Goal: Task Accomplishment & Management: Use online tool/utility

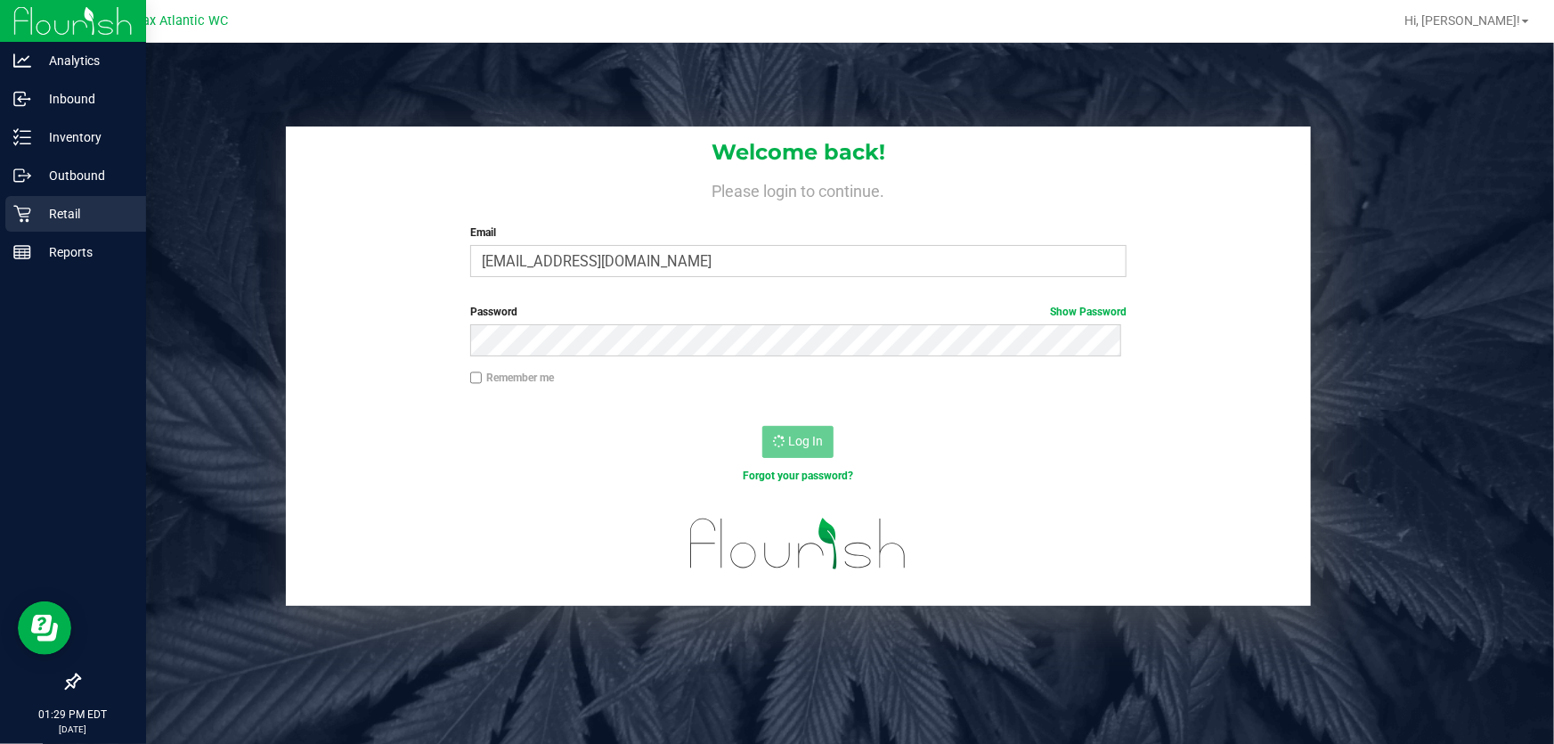
click at [28, 200] on div "Retail" at bounding box center [75, 214] width 141 height 36
click at [28, 215] on icon at bounding box center [22, 214] width 18 height 18
click at [20, 230] on div "Retail" at bounding box center [75, 214] width 141 height 36
click at [25, 223] on div "Retail" at bounding box center [75, 214] width 141 height 36
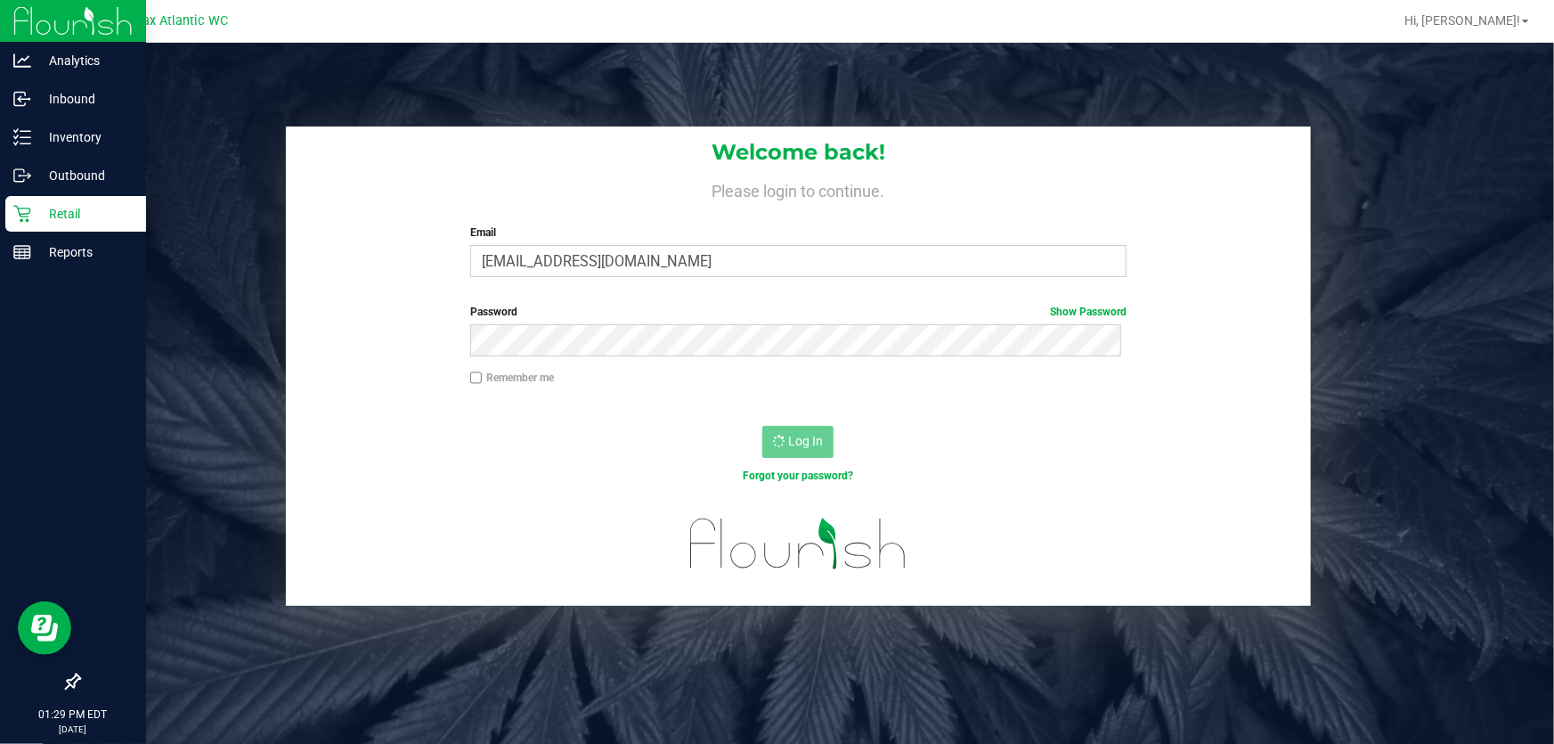
click at [37, 214] on p "Retail" at bounding box center [84, 213] width 107 height 21
click at [48, 211] on p "Retail" at bounding box center [84, 213] width 107 height 21
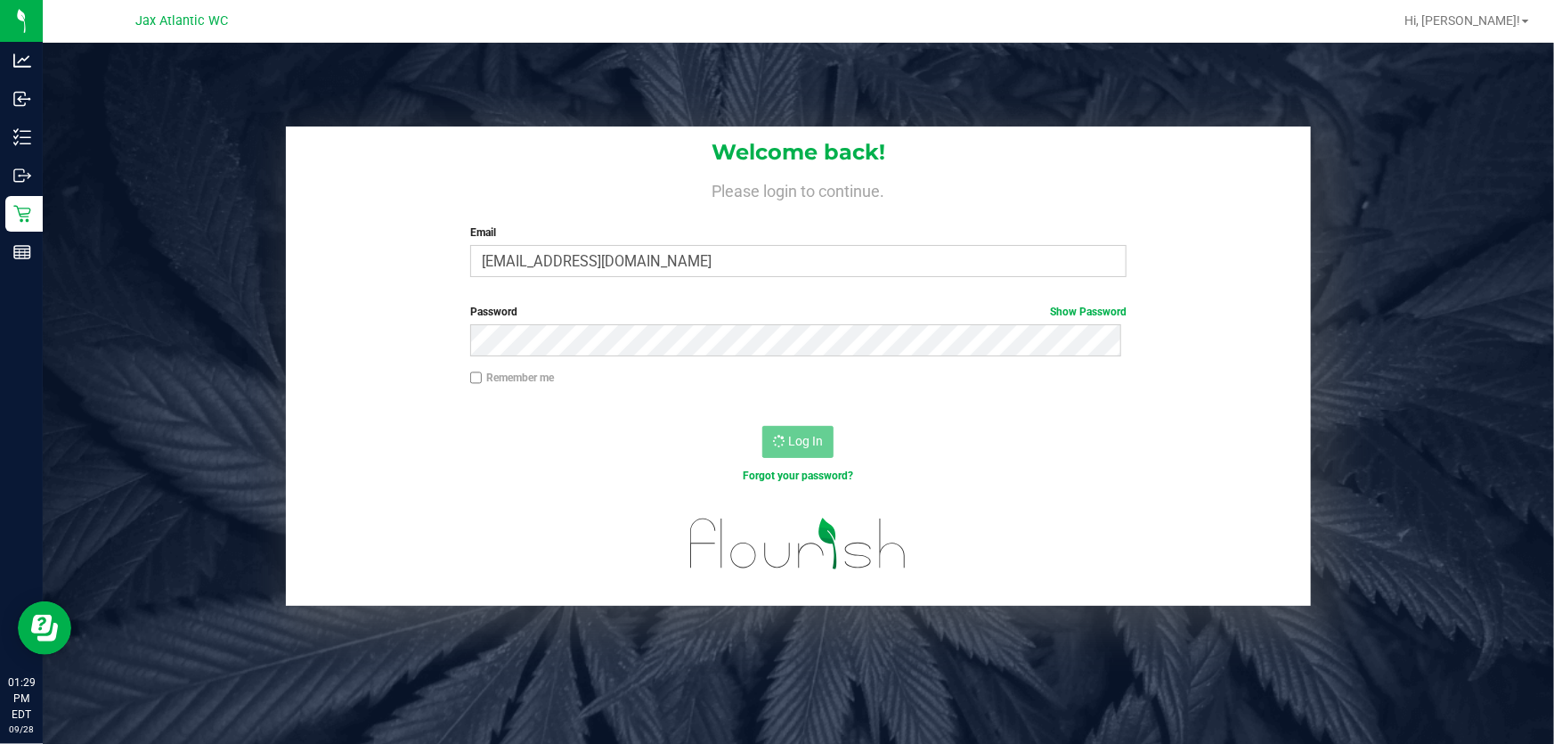
click at [1430, 412] on div "Welcome back! Please login to continue. Email [EMAIL_ADDRESS][DOMAIN_NAME] Requ…" at bounding box center [798, 365] width 1538 height 479
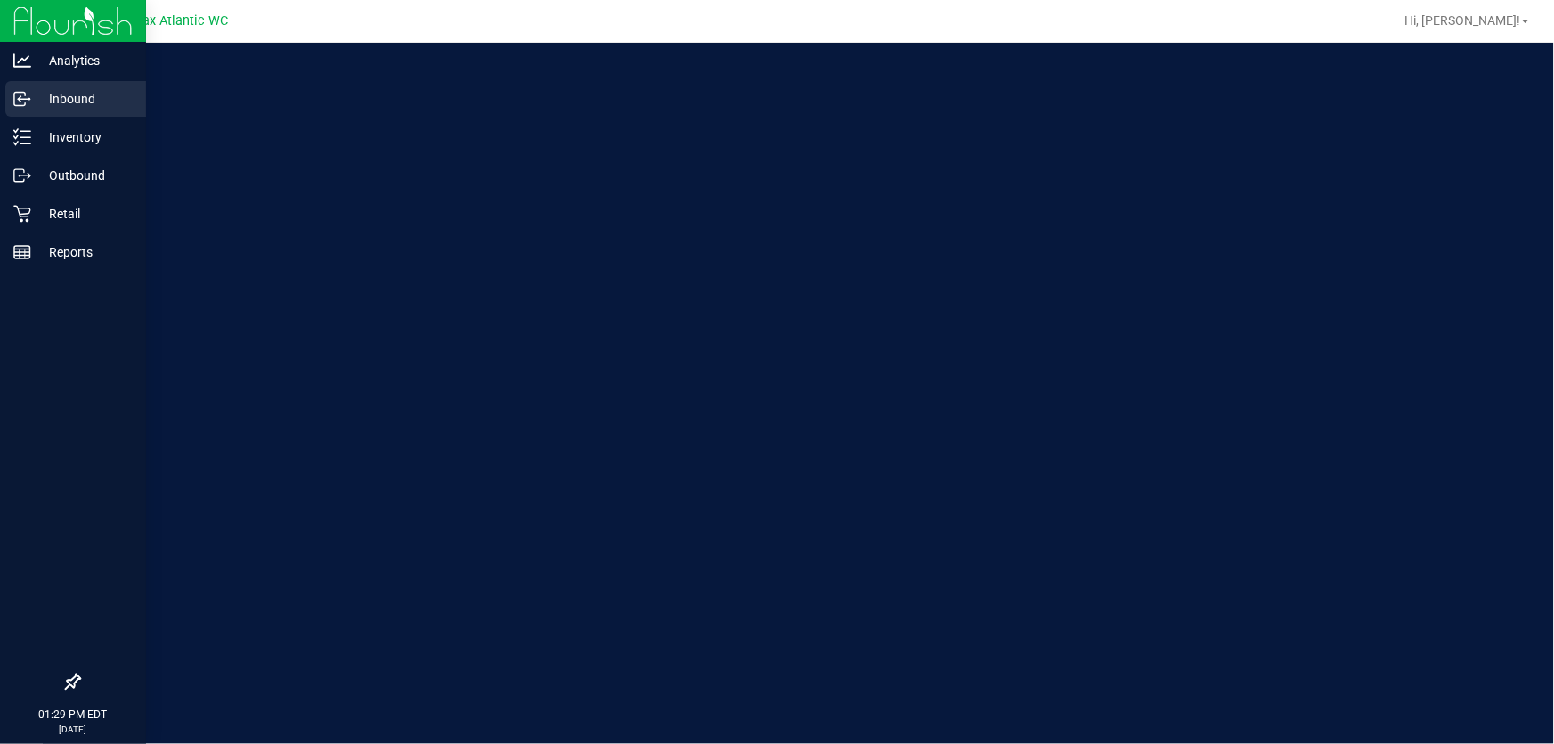
click at [41, 112] on div "Inbound" at bounding box center [75, 99] width 141 height 36
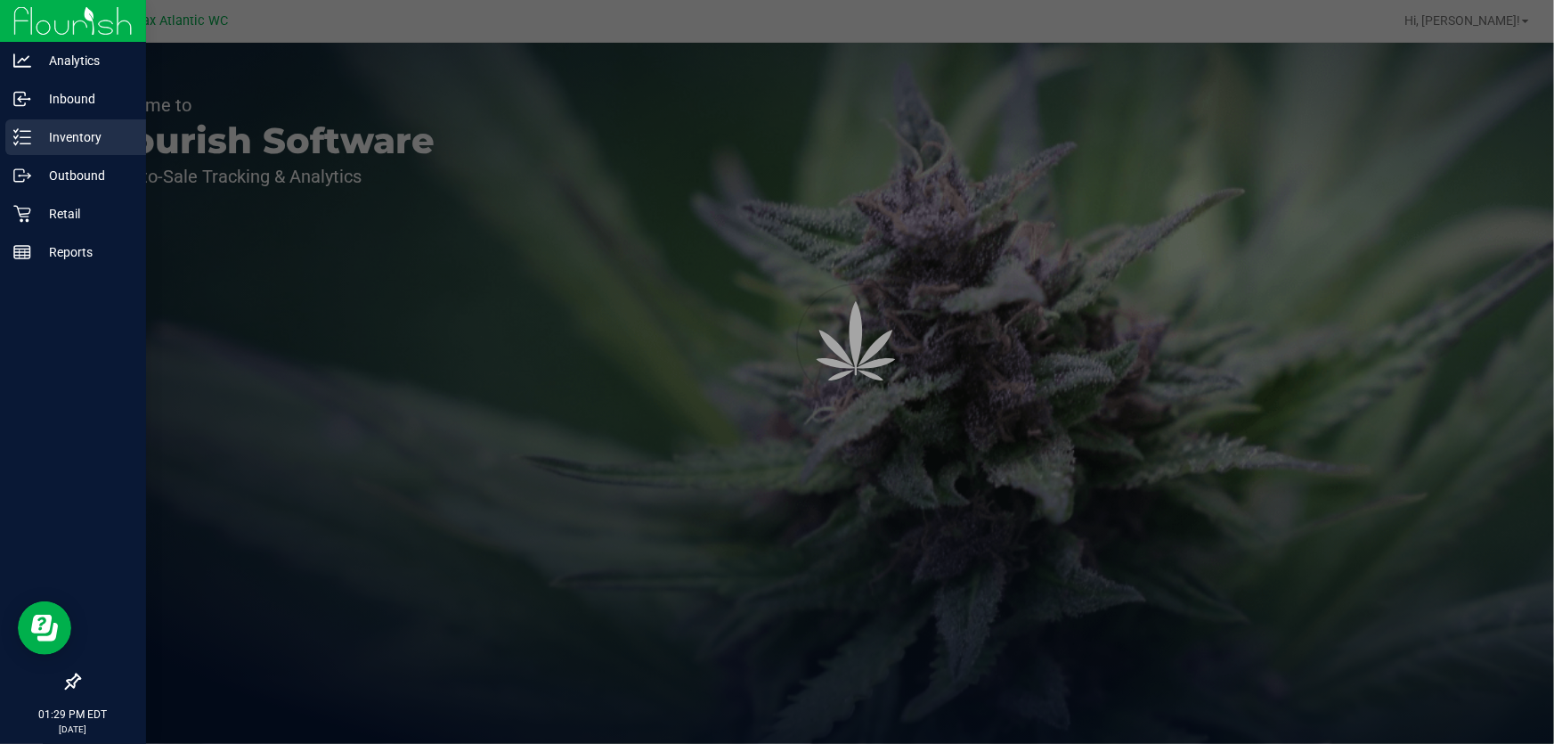
click at [44, 134] on p "Inventory" at bounding box center [84, 136] width 107 height 21
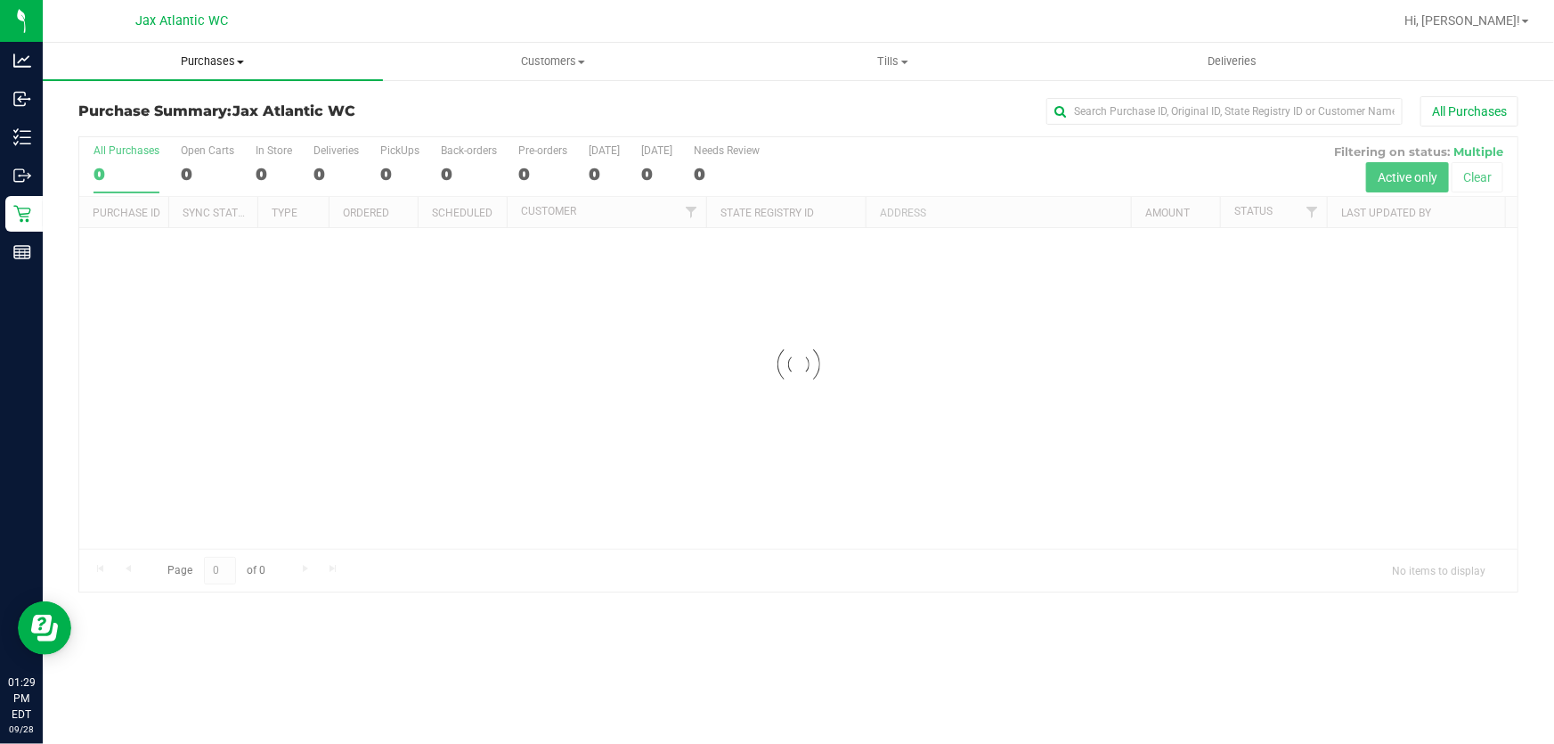
click at [215, 65] on span "Purchases" at bounding box center [213, 61] width 340 height 16
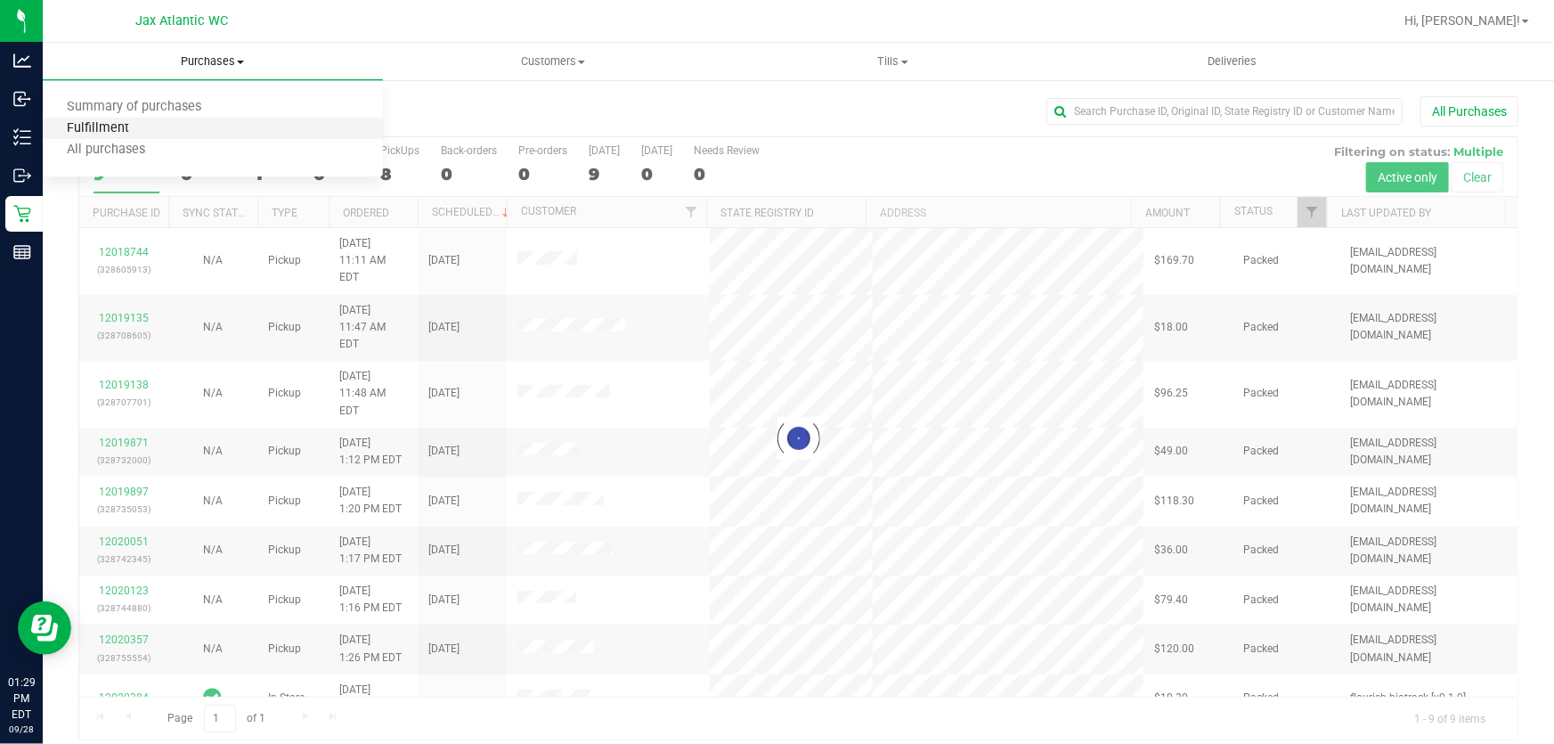
click at [134, 127] on span "Fulfillment" at bounding box center [98, 128] width 110 height 15
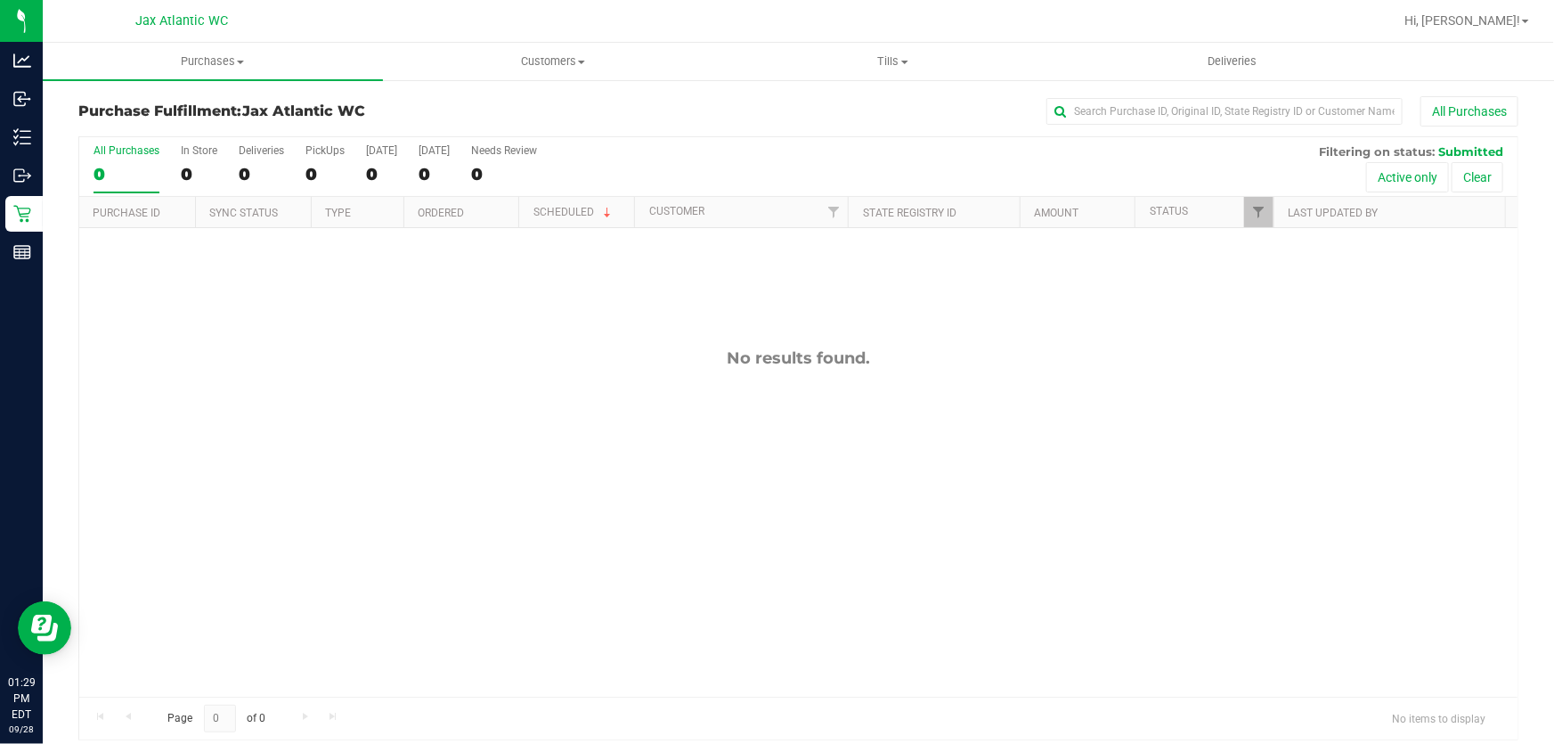
click at [815, 490] on div "No results found." at bounding box center [798, 522] width 1438 height 589
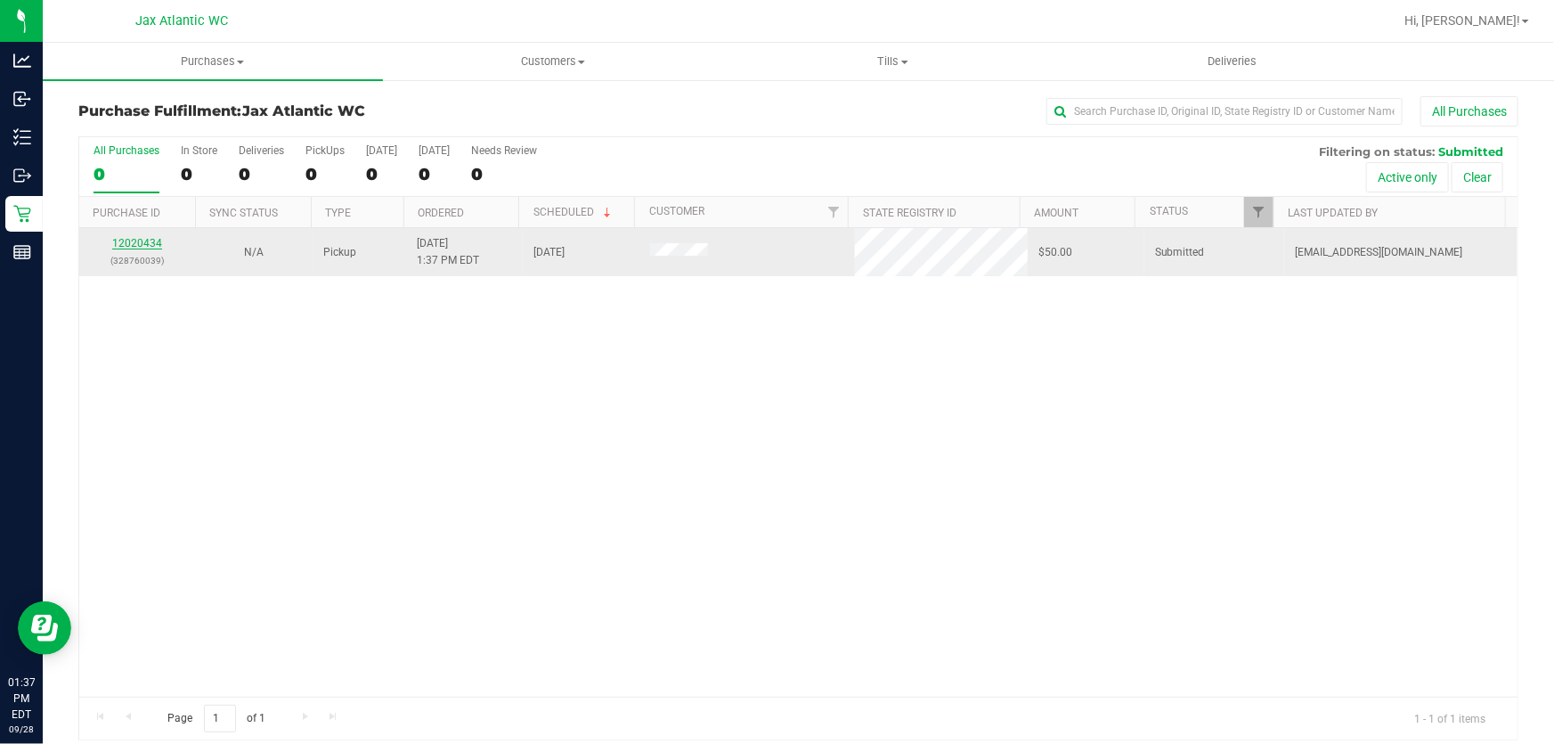
click at [149, 242] on link "12020434" at bounding box center [137, 243] width 50 height 12
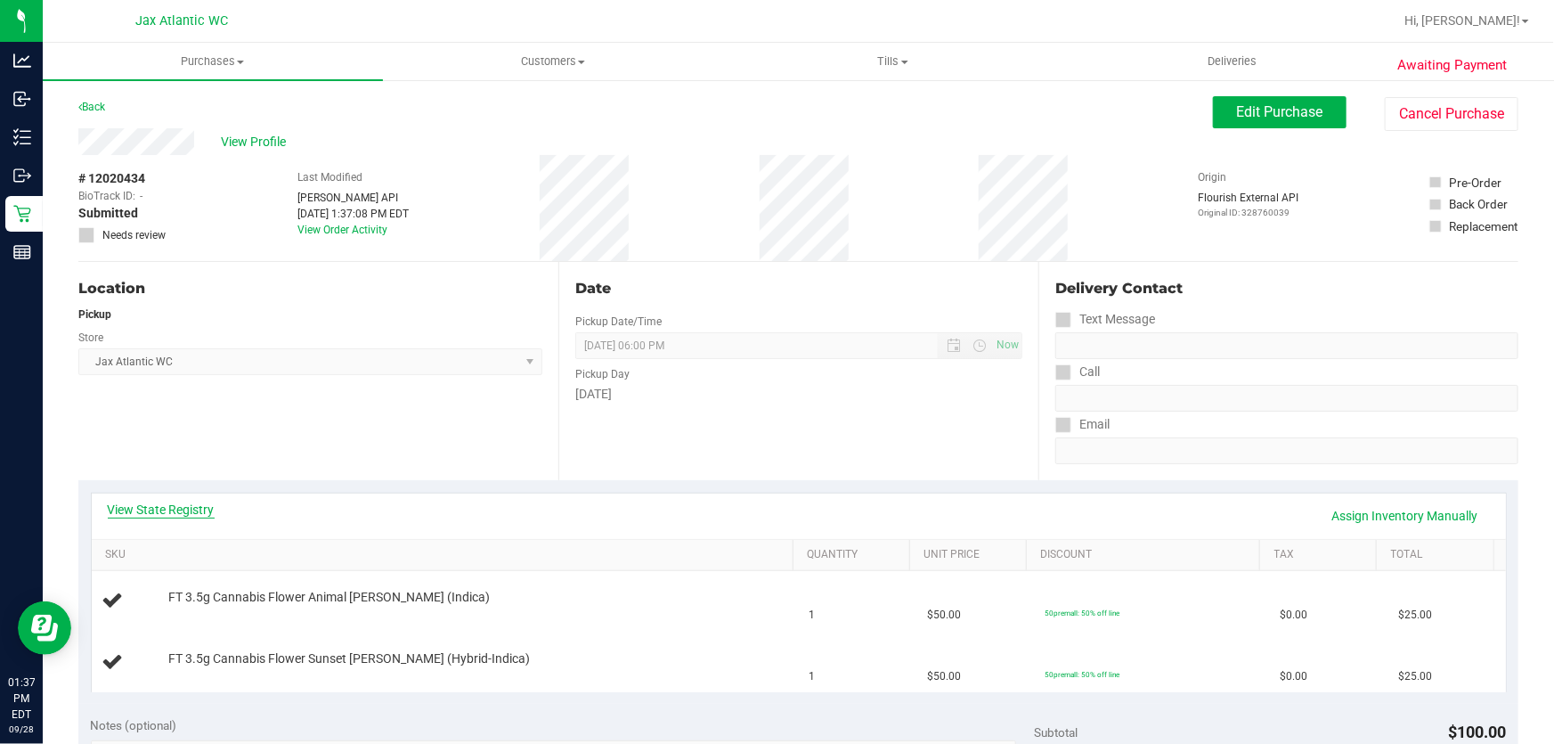
click at [191, 512] on link "View State Registry" at bounding box center [161, 509] width 107 height 18
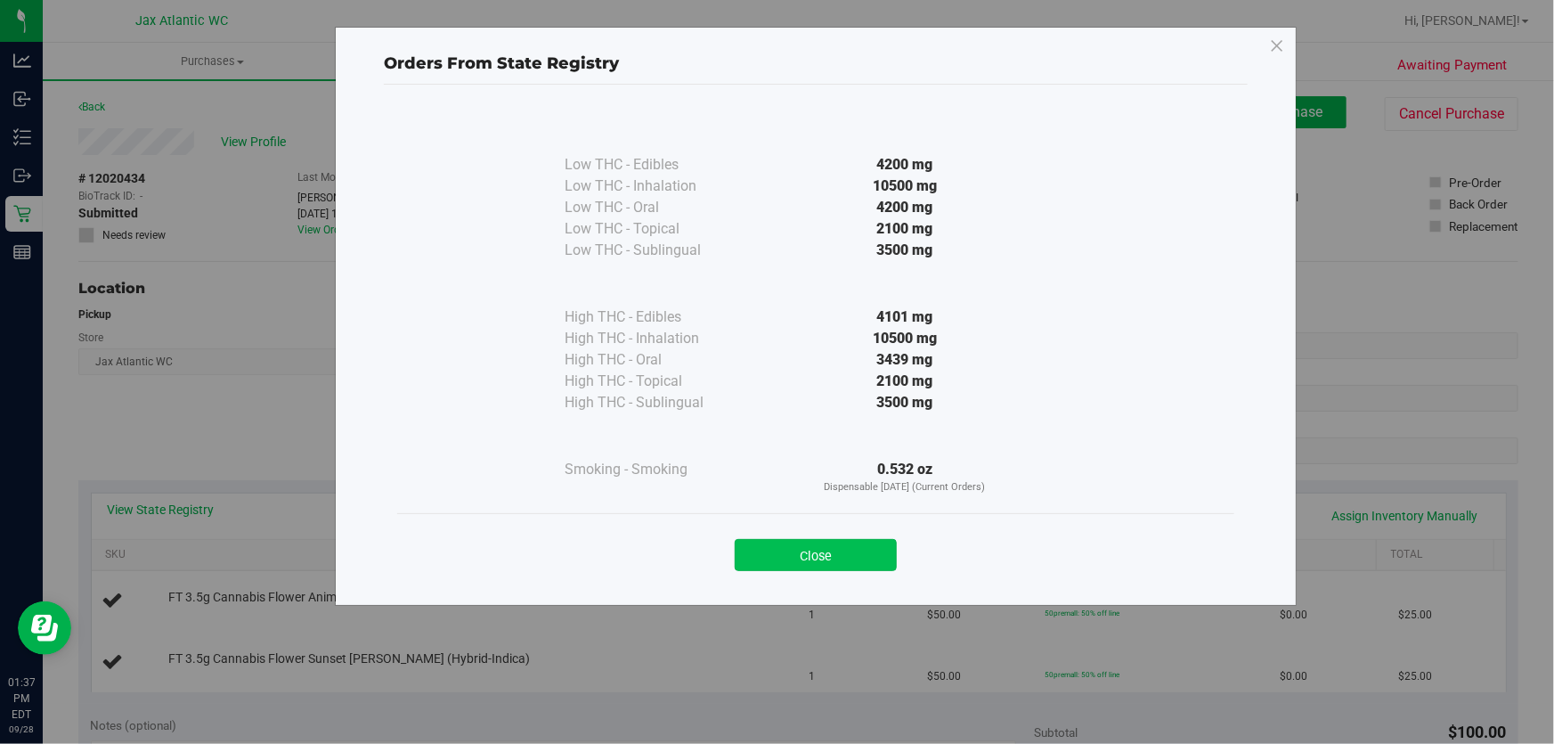
click at [839, 552] on button "Close" at bounding box center [816, 555] width 162 height 32
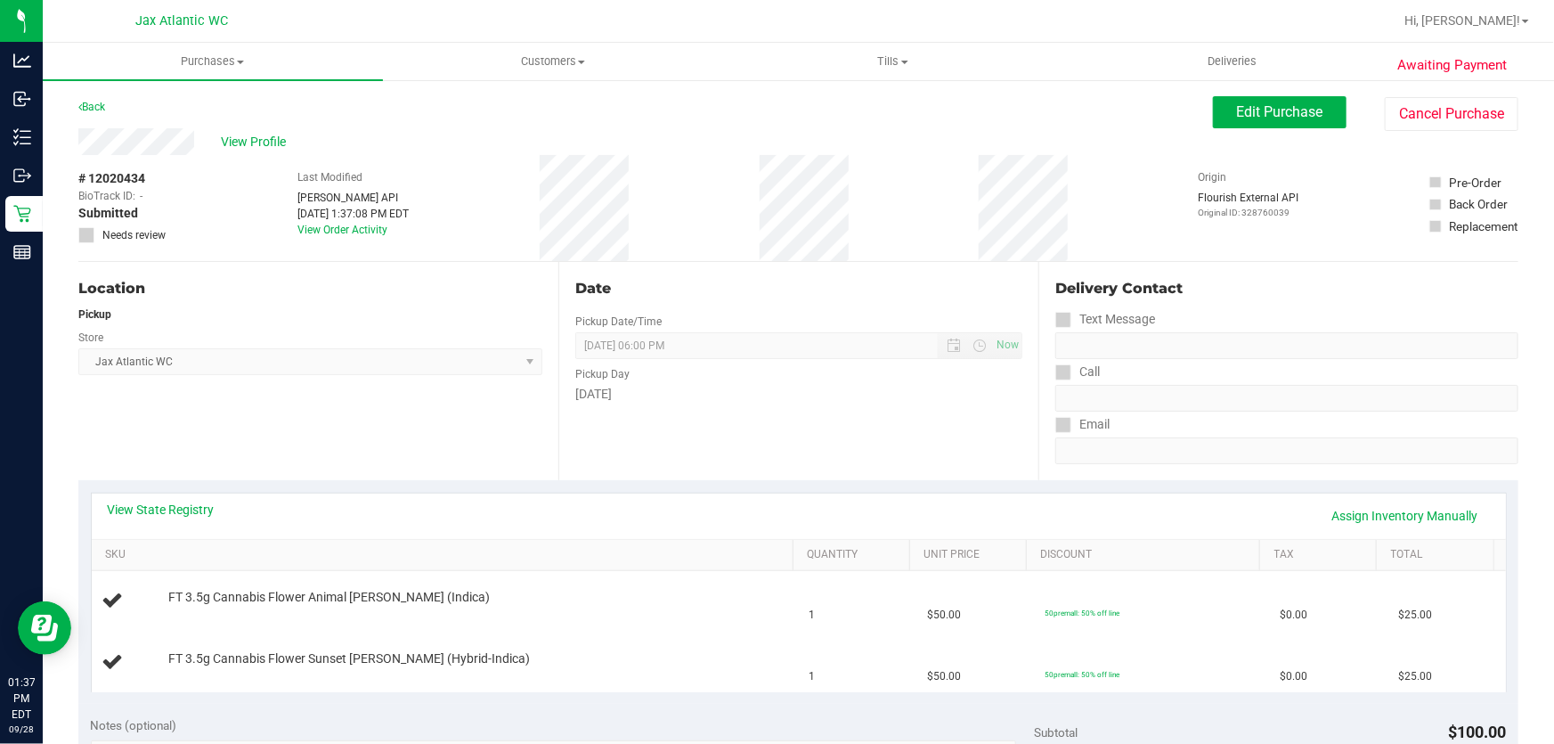
click at [833, 458] on div "Date Pickup Date/Time 09/28/2025 Now 09/28/2025 06:00 PM Now Pickup Day Sunday" at bounding box center [798, 371] width 480 height 218
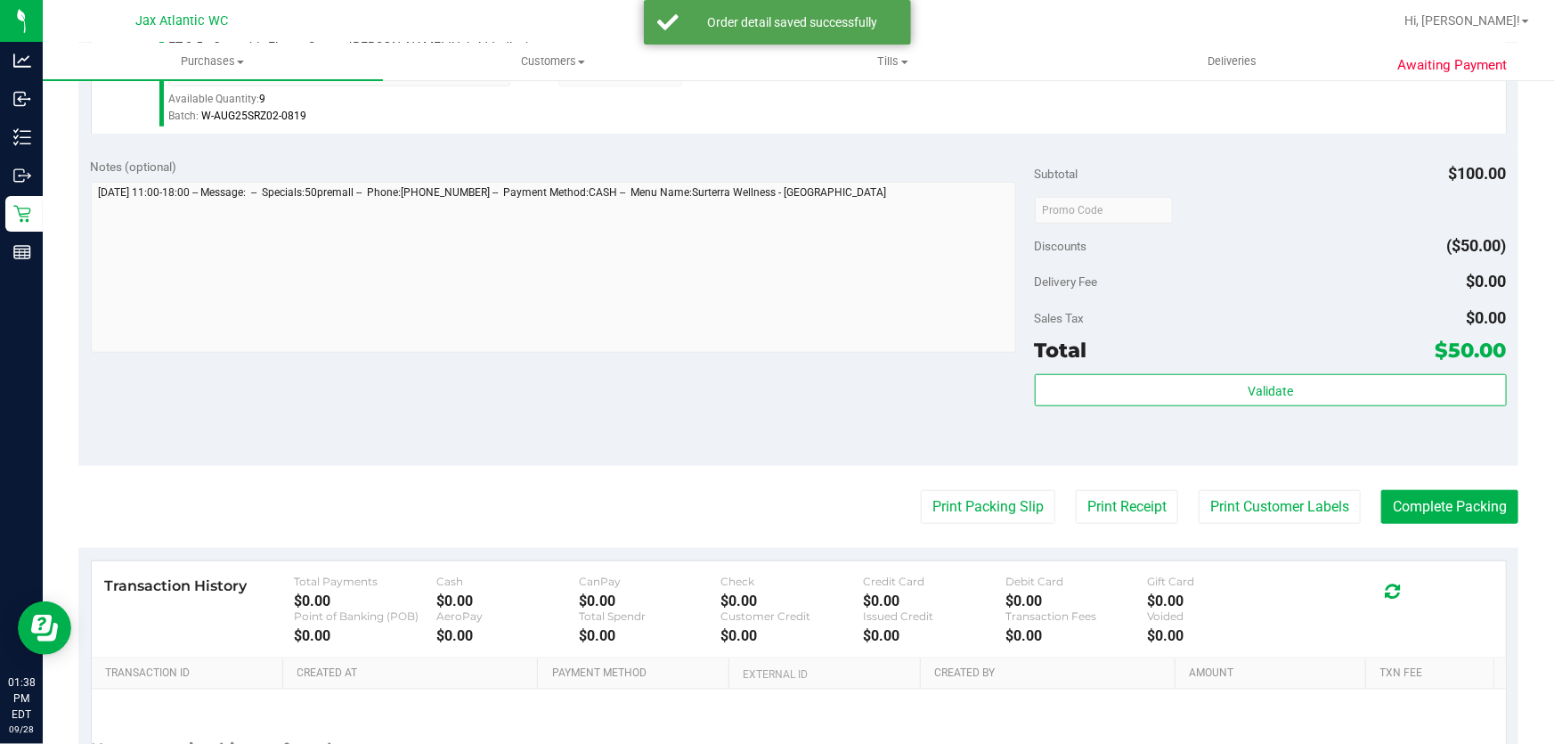
scroll to position [812, 0]
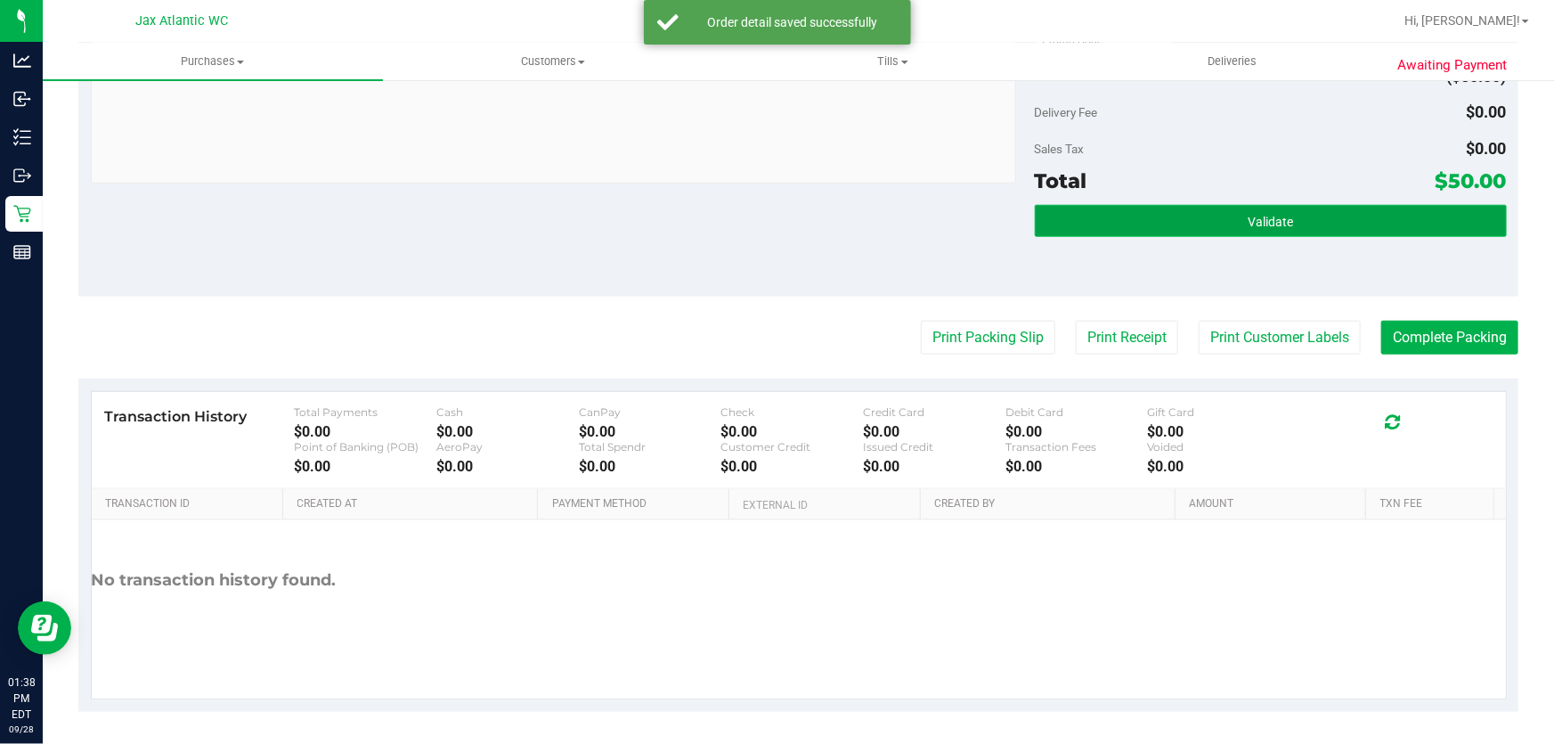
click at [1266, 235] on button "Validate" at bounding box center [1271, 221] width 472 height 32
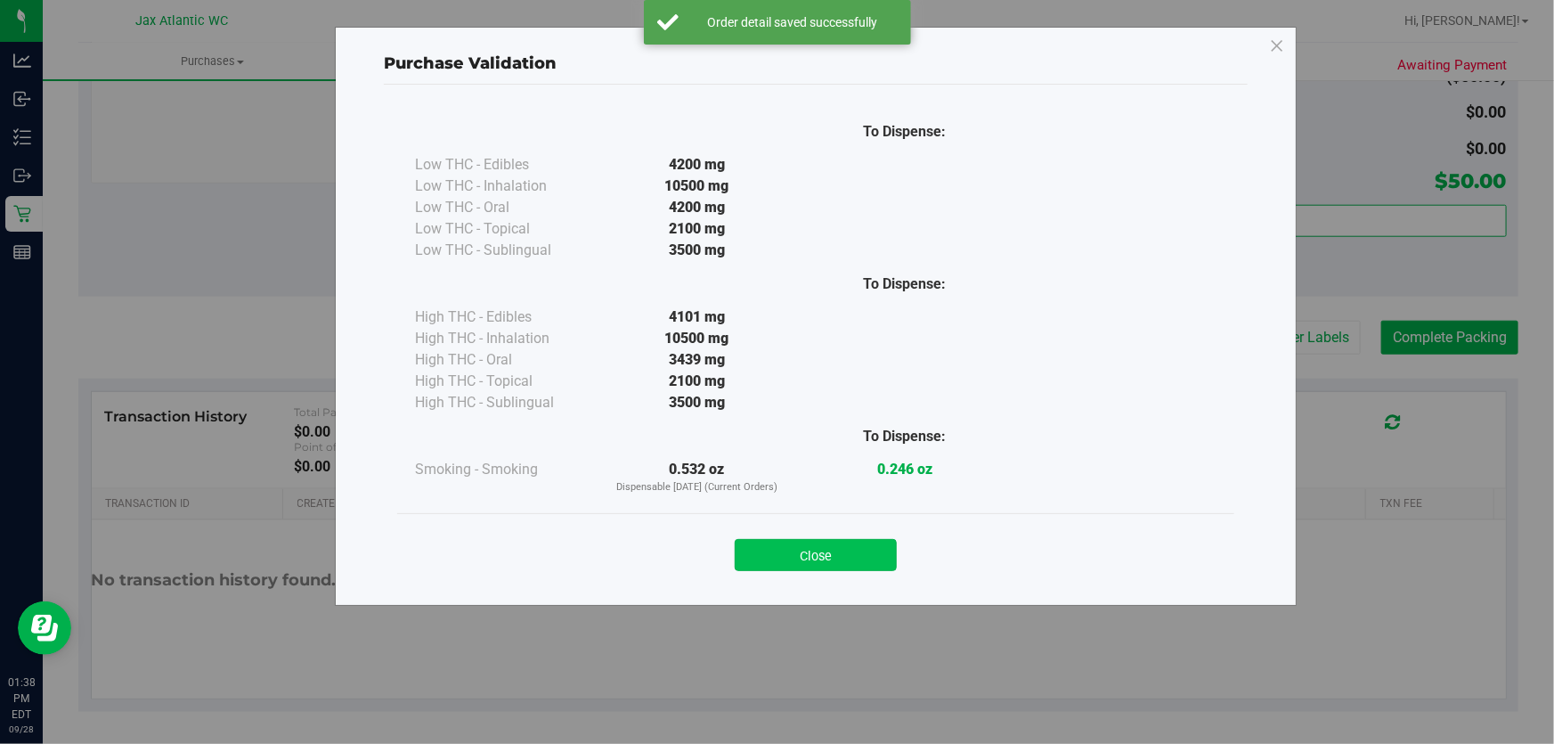
click at [867, 544] on button "Close" at bounding box center [816, 555] width 162 height 32
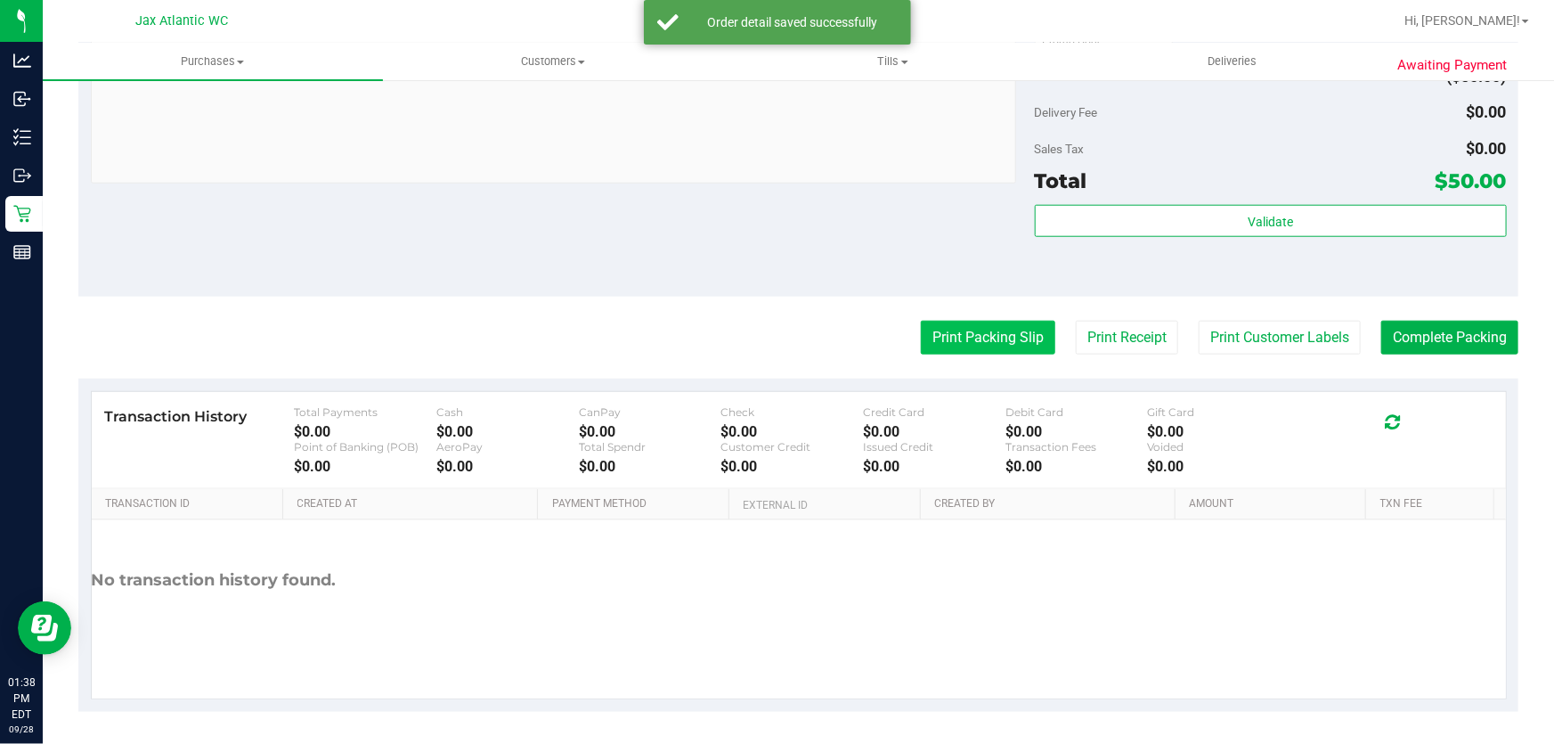
click at [963, 339] on button "Print Packing Slip" at bounding box center [988, 338] width 134 height 34
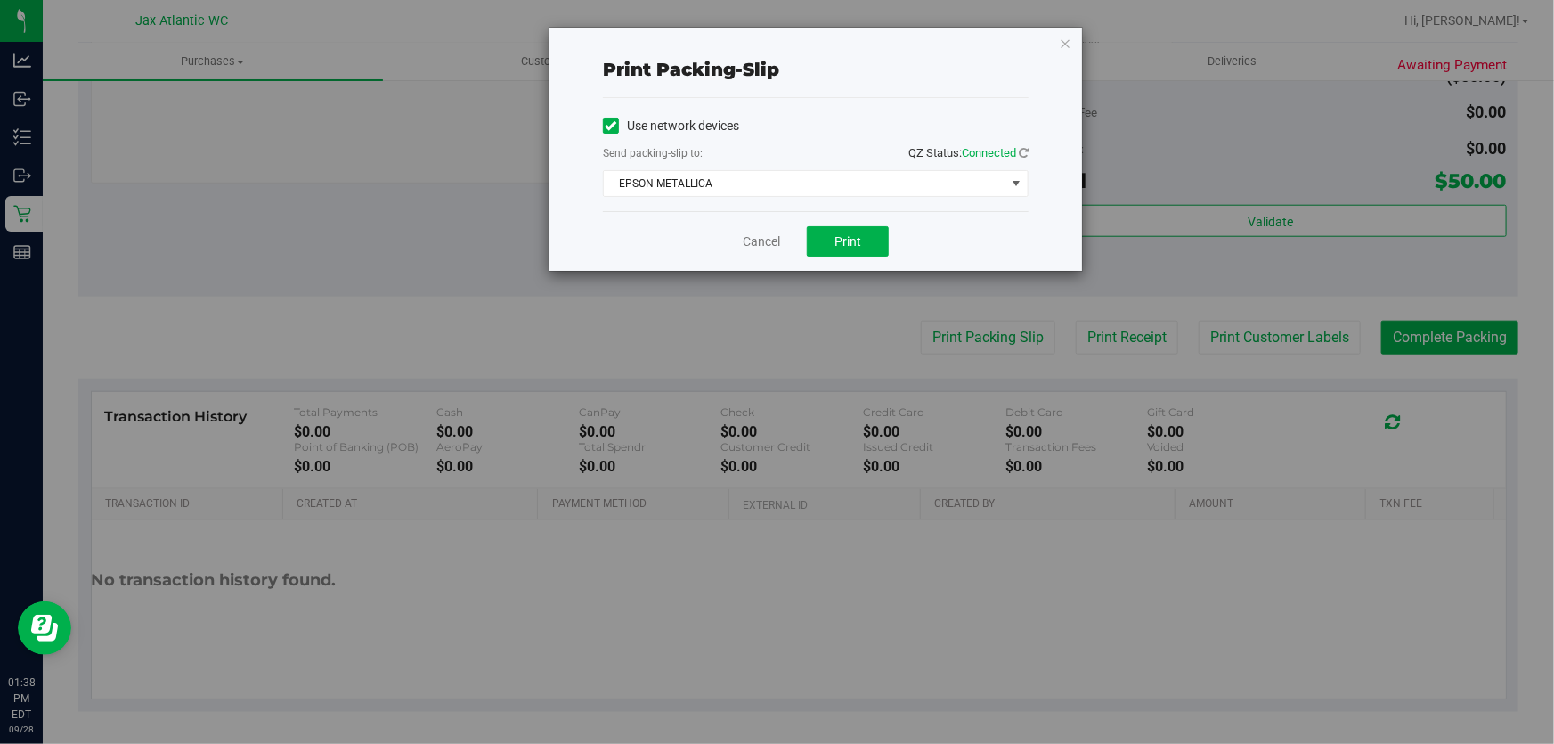
click at [836, 224] on div "Cancel Print" at bounding box center [816, 241] width 426 height 60
click at [768, 180] on span "EPSON-METALLICA" at bounding box center [805, 183] width 402 height 25
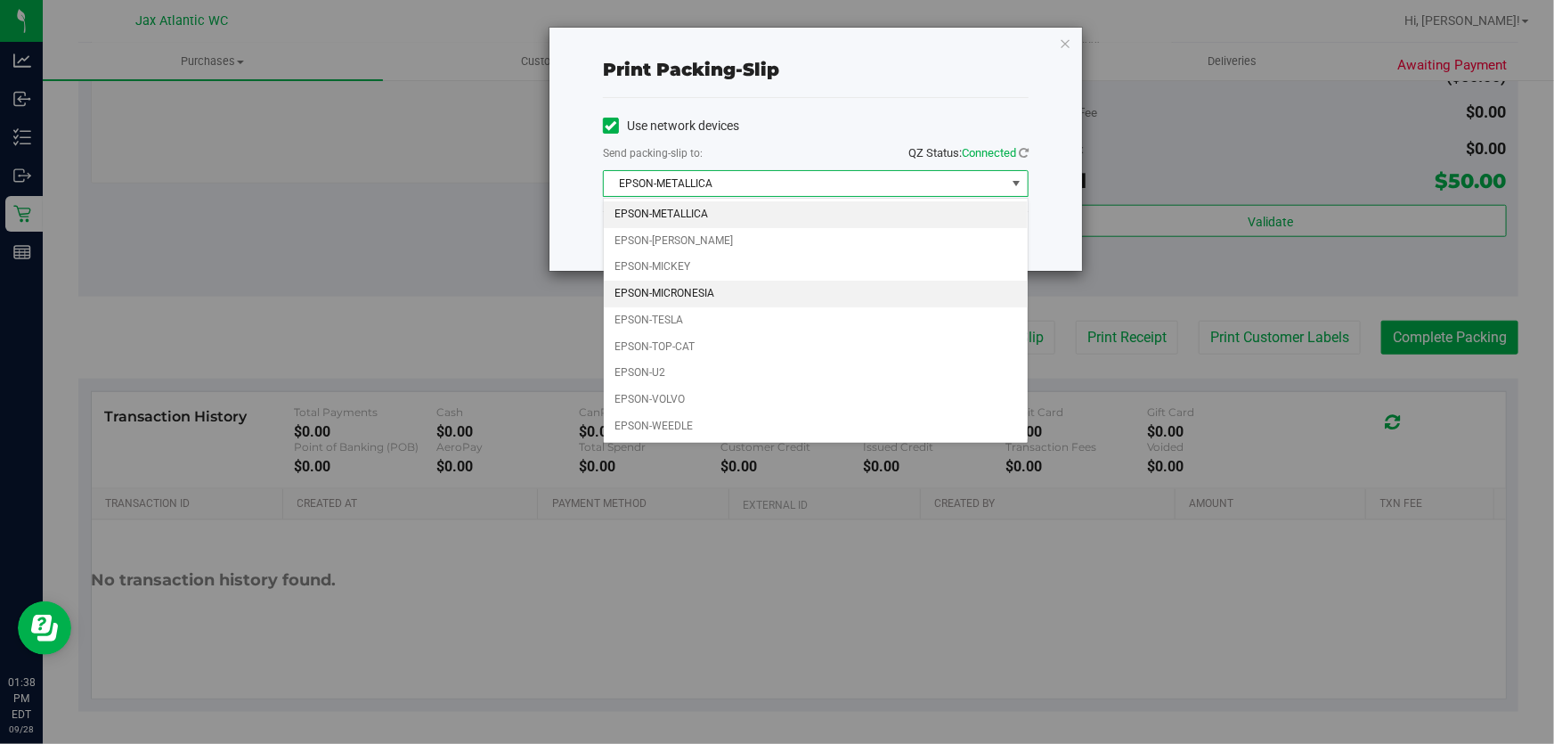
drag, startPoint x: 701, startPoint y: 291, endPoint x: 809, endPoint y: 270, distance: 110.7
click at [703, 291] on li "EPSON-MICRONESIA" at bounding box center [816, 293] width 424 height 27
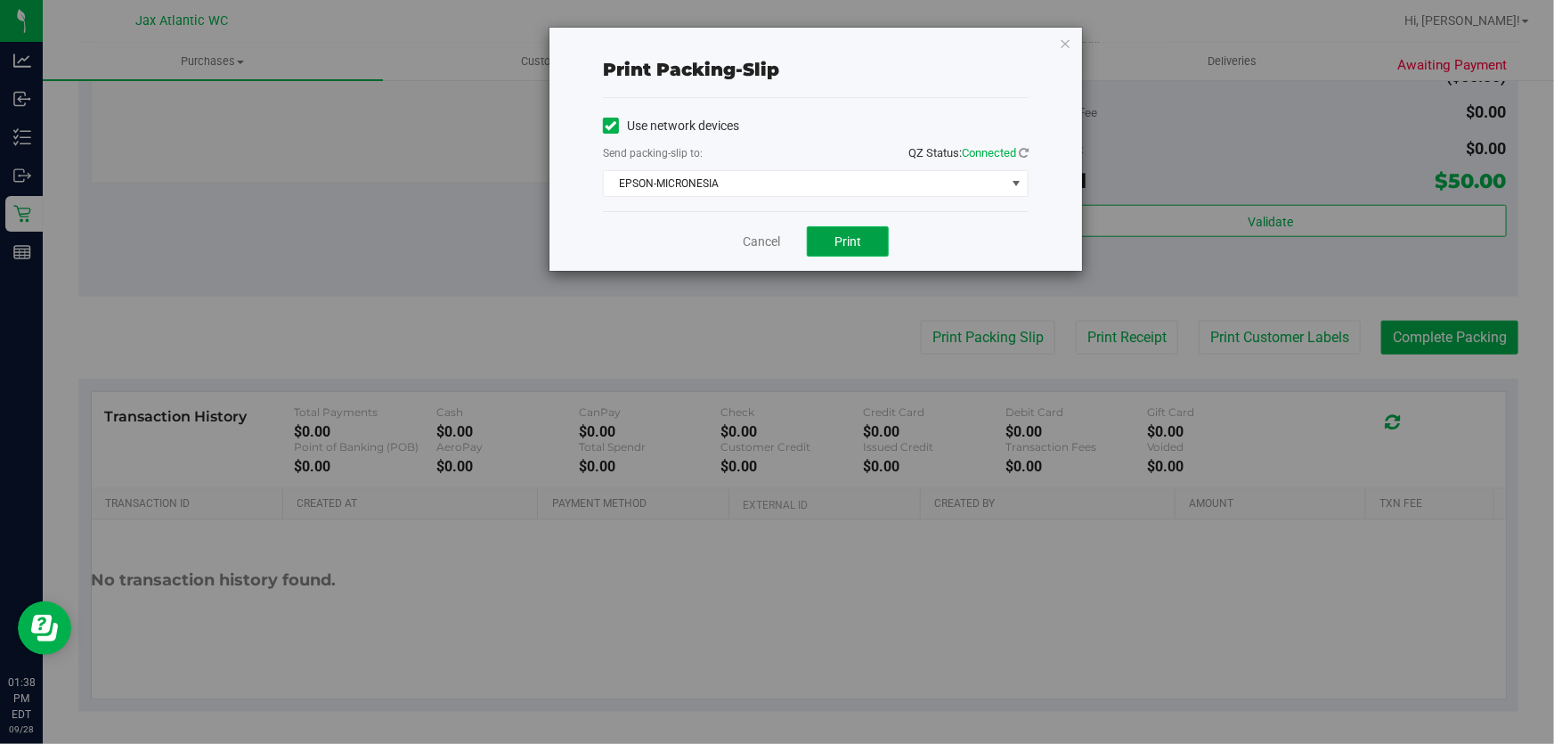
click at [835, 241] on span "Print" at bounding box center [847, 241] width 27 height 14
click at [760, 248] on link "Cancel" at bounding box center [761, 241] width 37 height 19
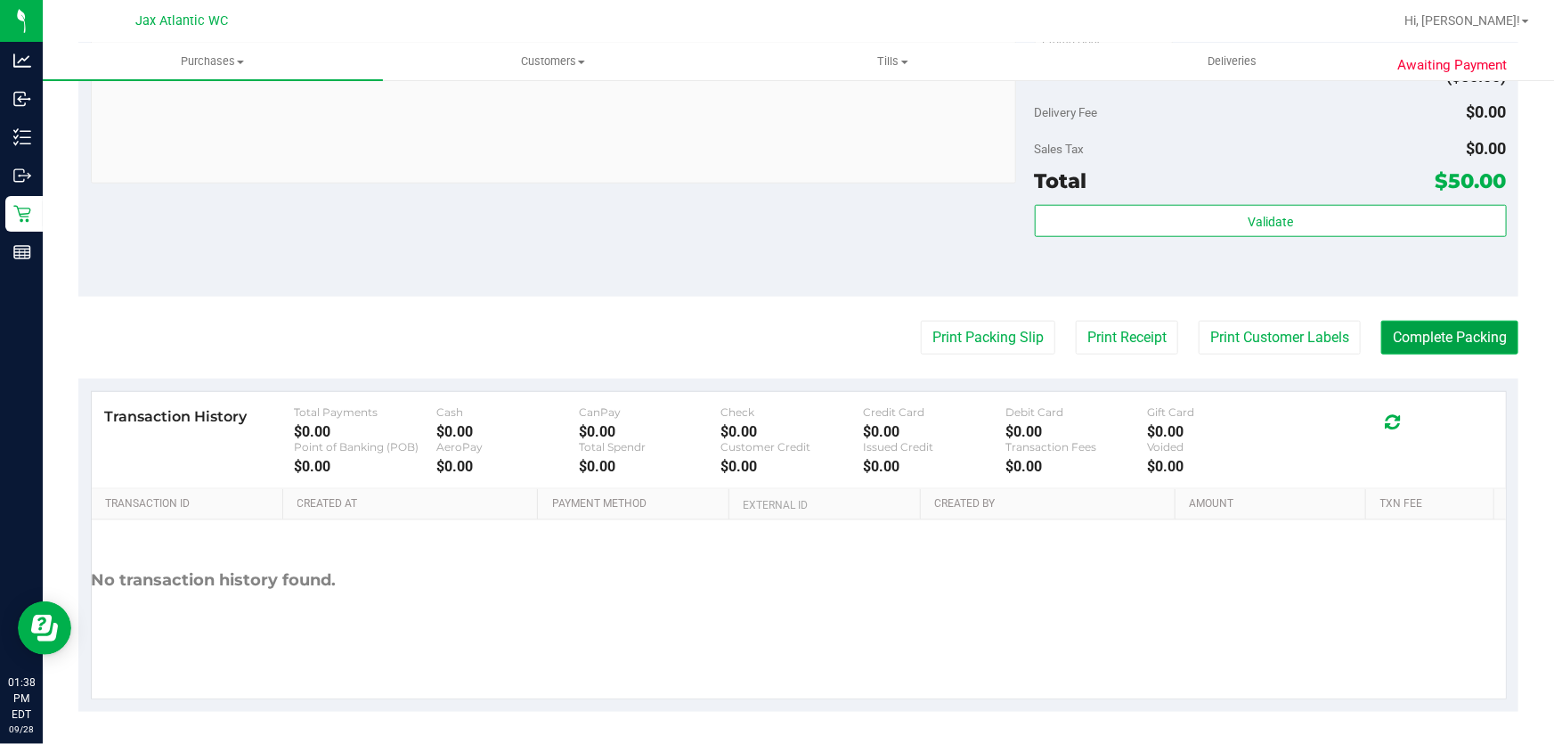
click at [1470, 344] on button "Complete Packing" at bounding box center [1449, 338] width 137 height 34
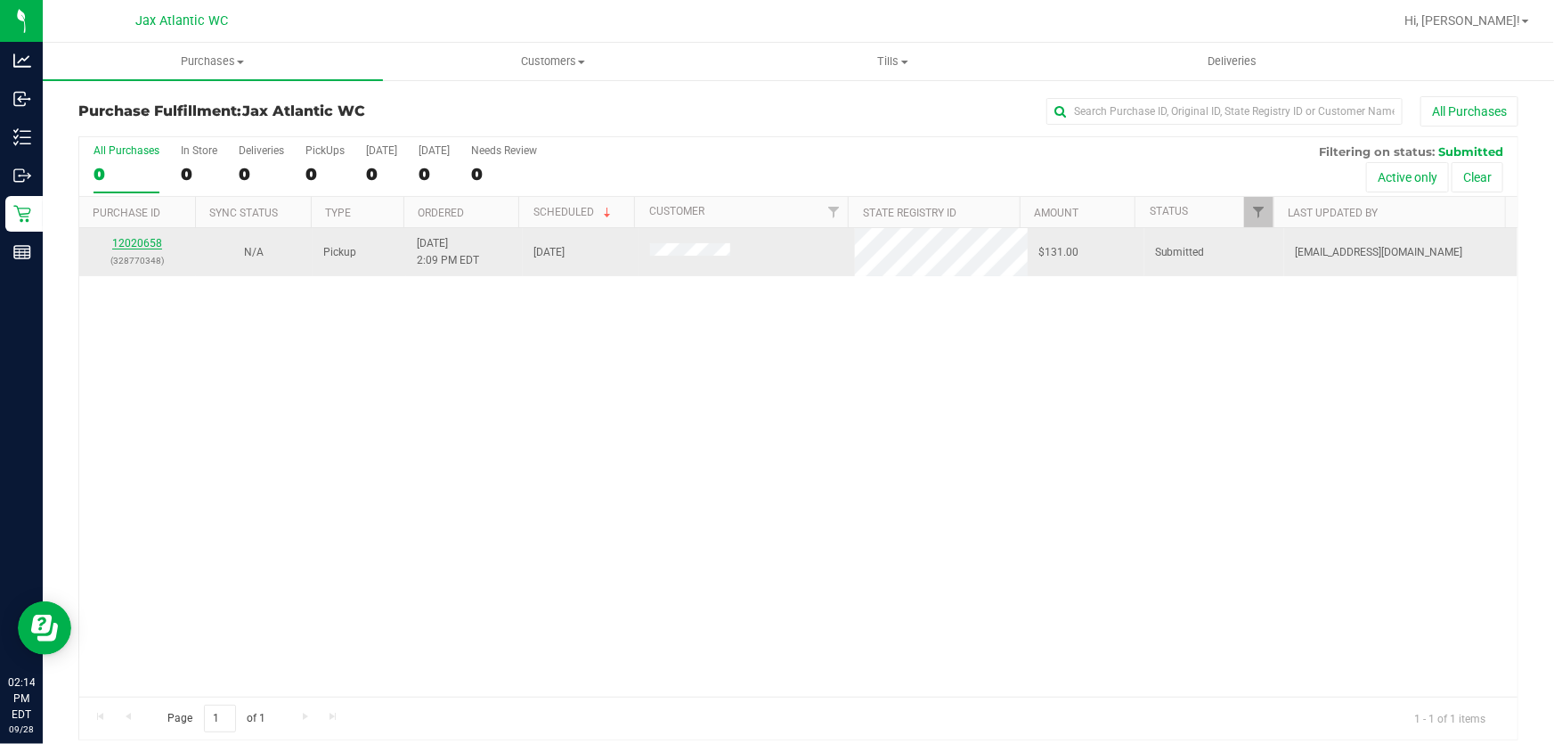
click at [136, 237] on link "12020658" at bounding box center [137, 243] width 50 height 12
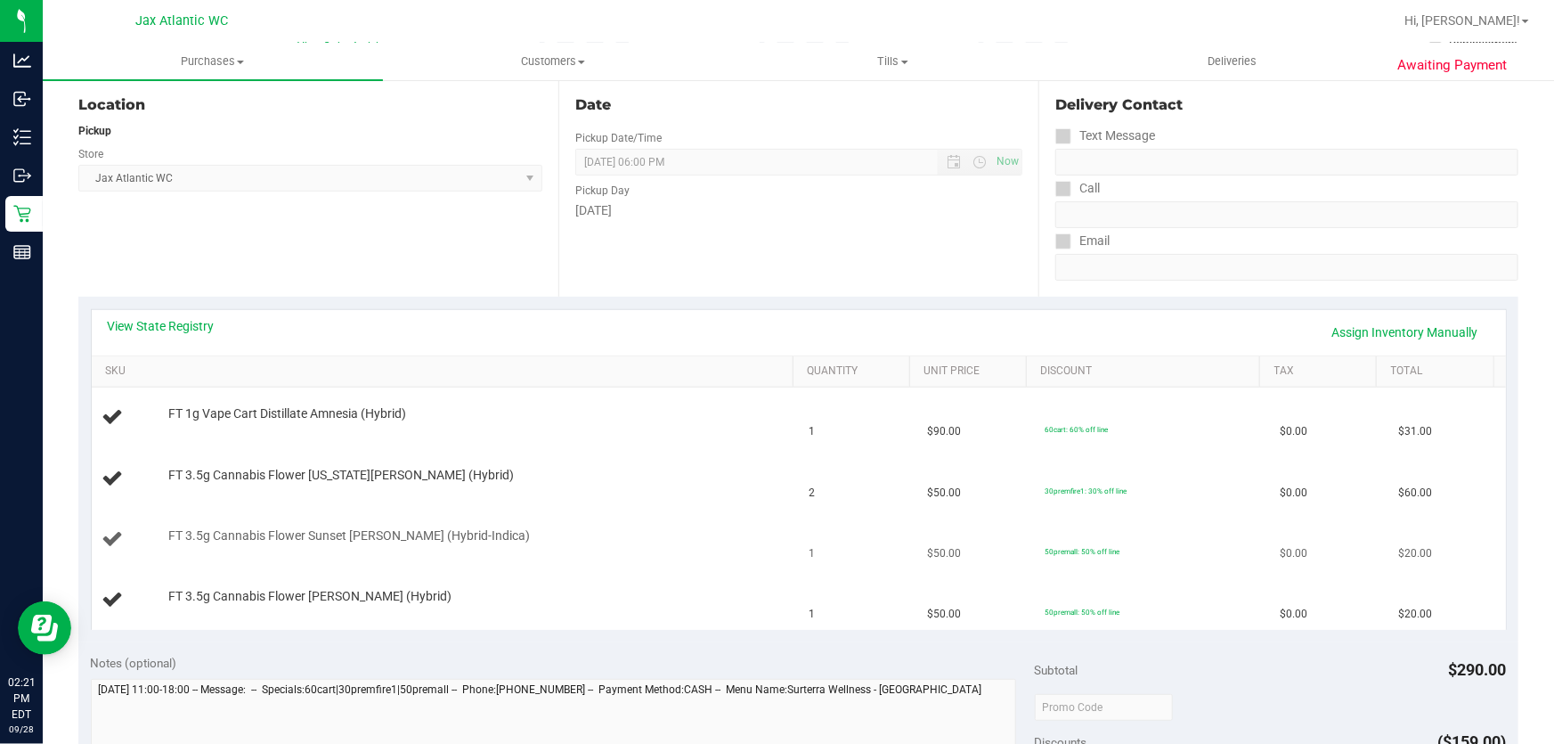
scroll to position [323, 0]
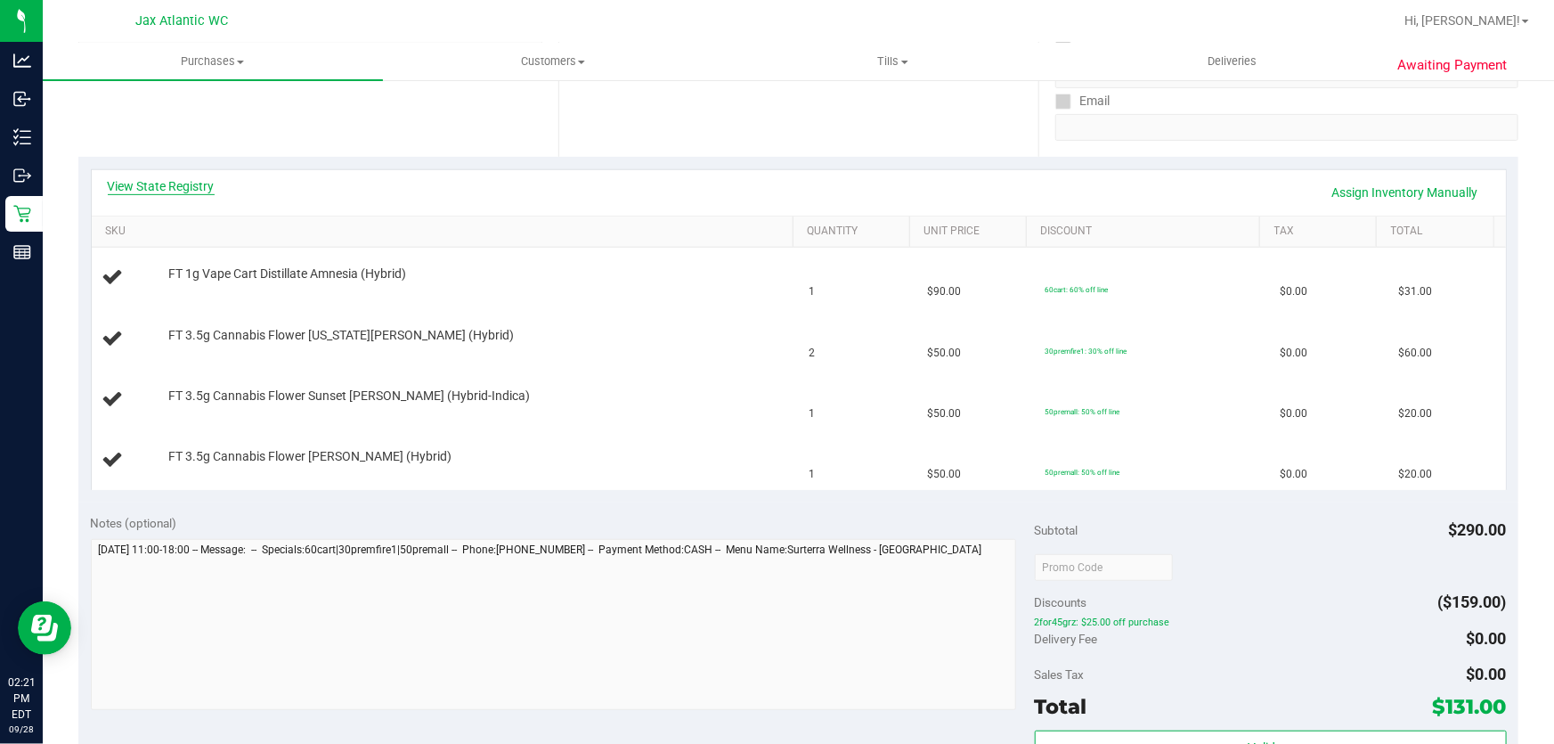
click at [188, 191] on link "View State Registry" at bounding box center [161, 186] width 107 height 18
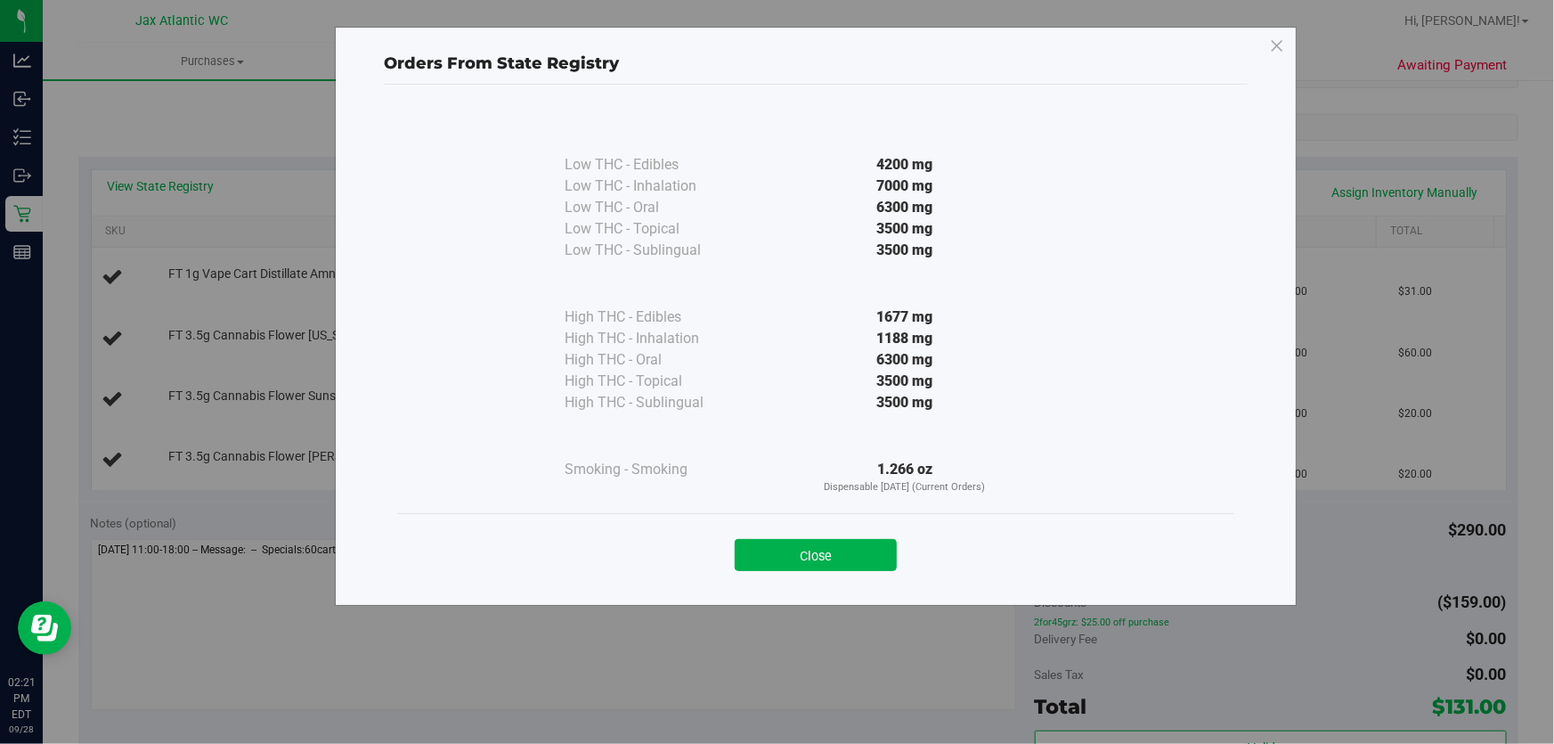
click at [848, 552] on button "Close" at bounding box center [816, 555] width 162 height 32
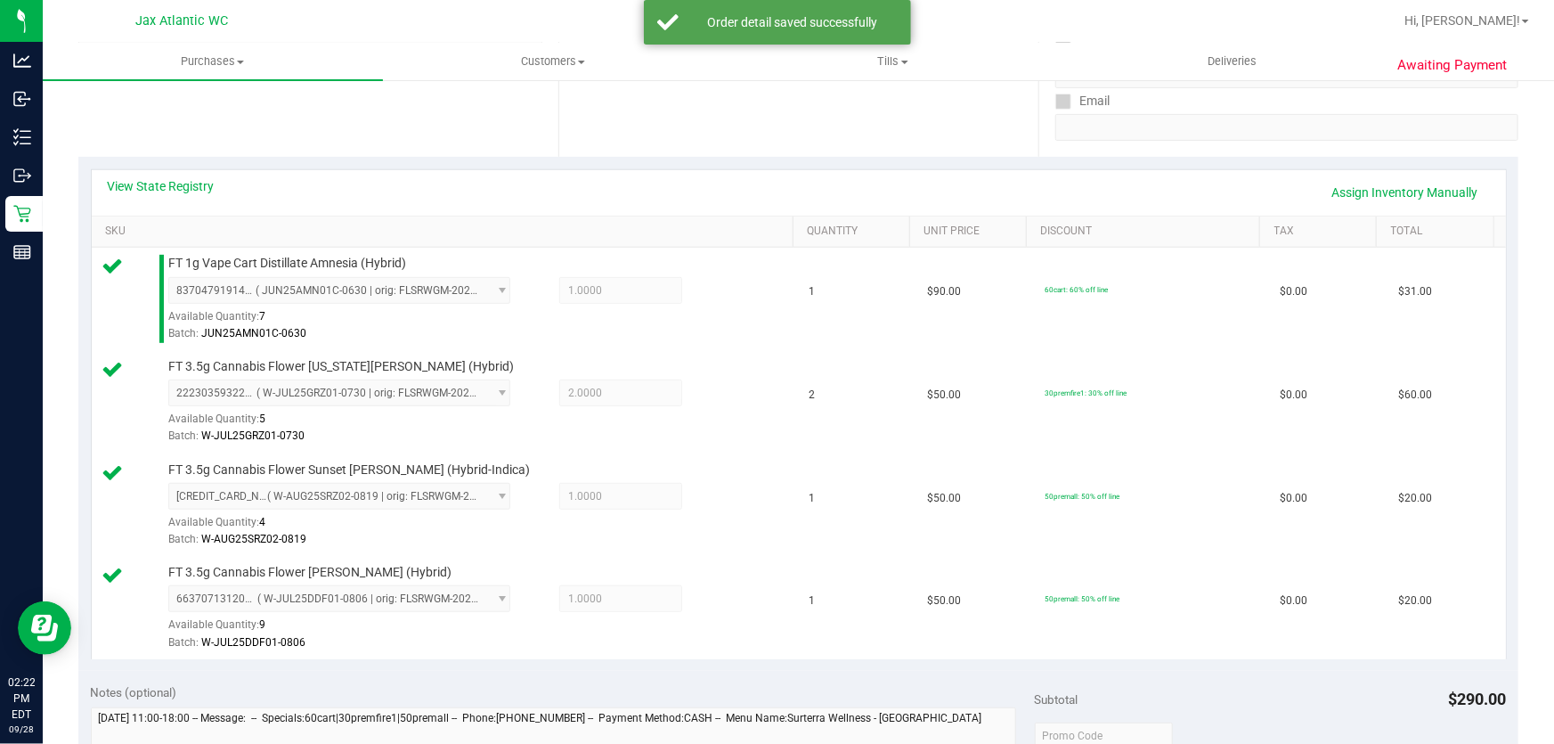
scroll to position [647, 0]
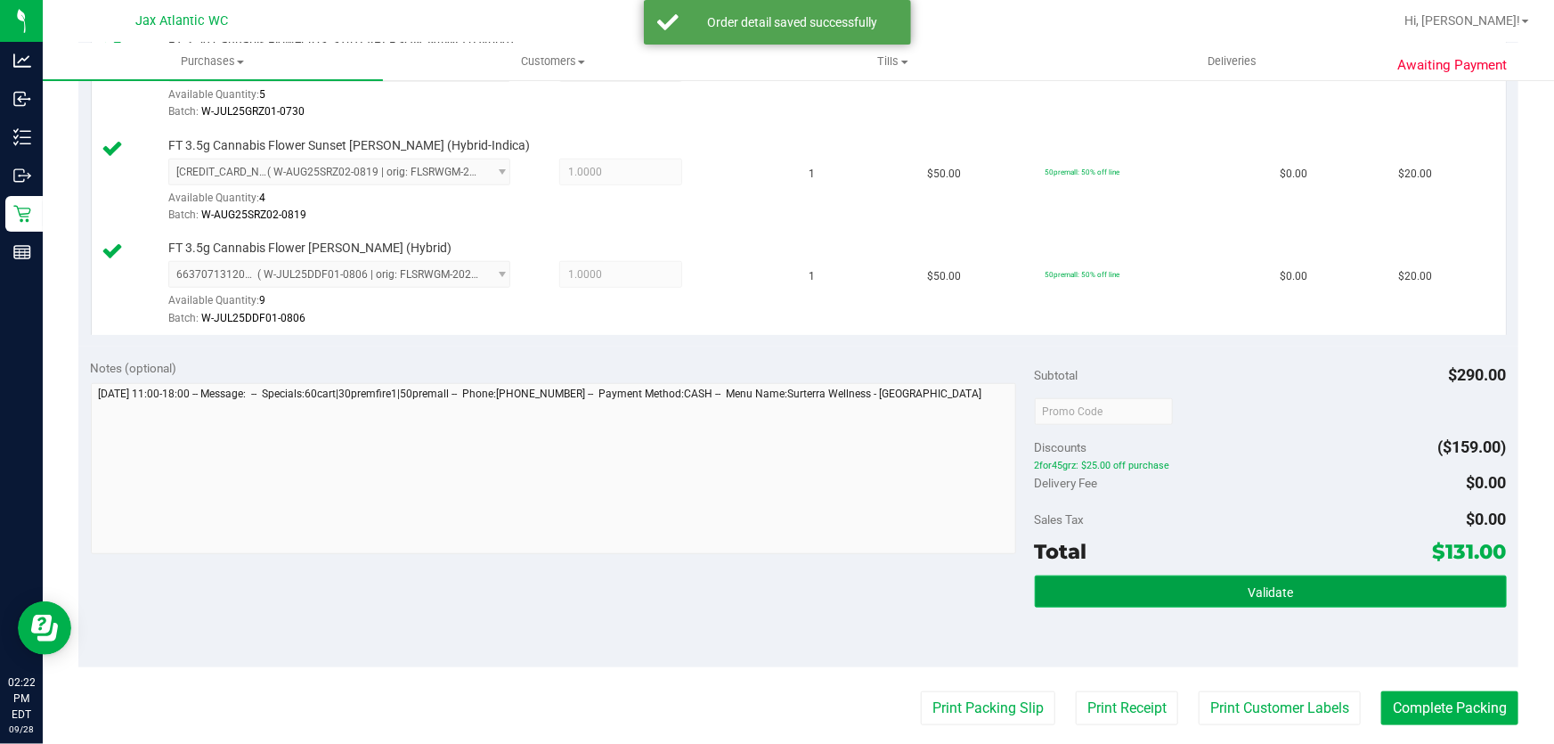
click at [1270, 597] on span "Validate" at bounding box center [1270, 592] width 45 height 14
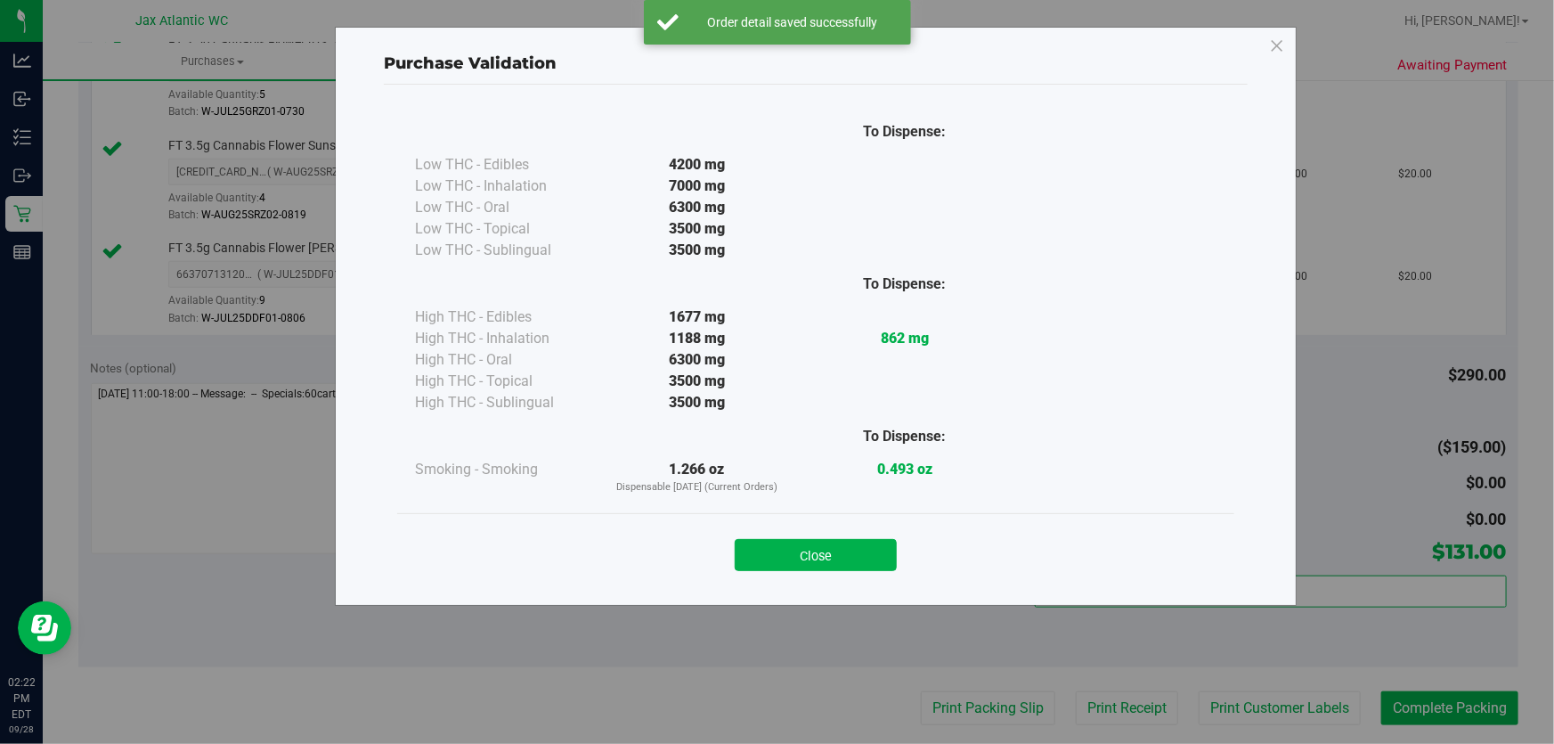
click at [865, 549] on button "Close" at bounding box center [816, 555] width 162 height 32
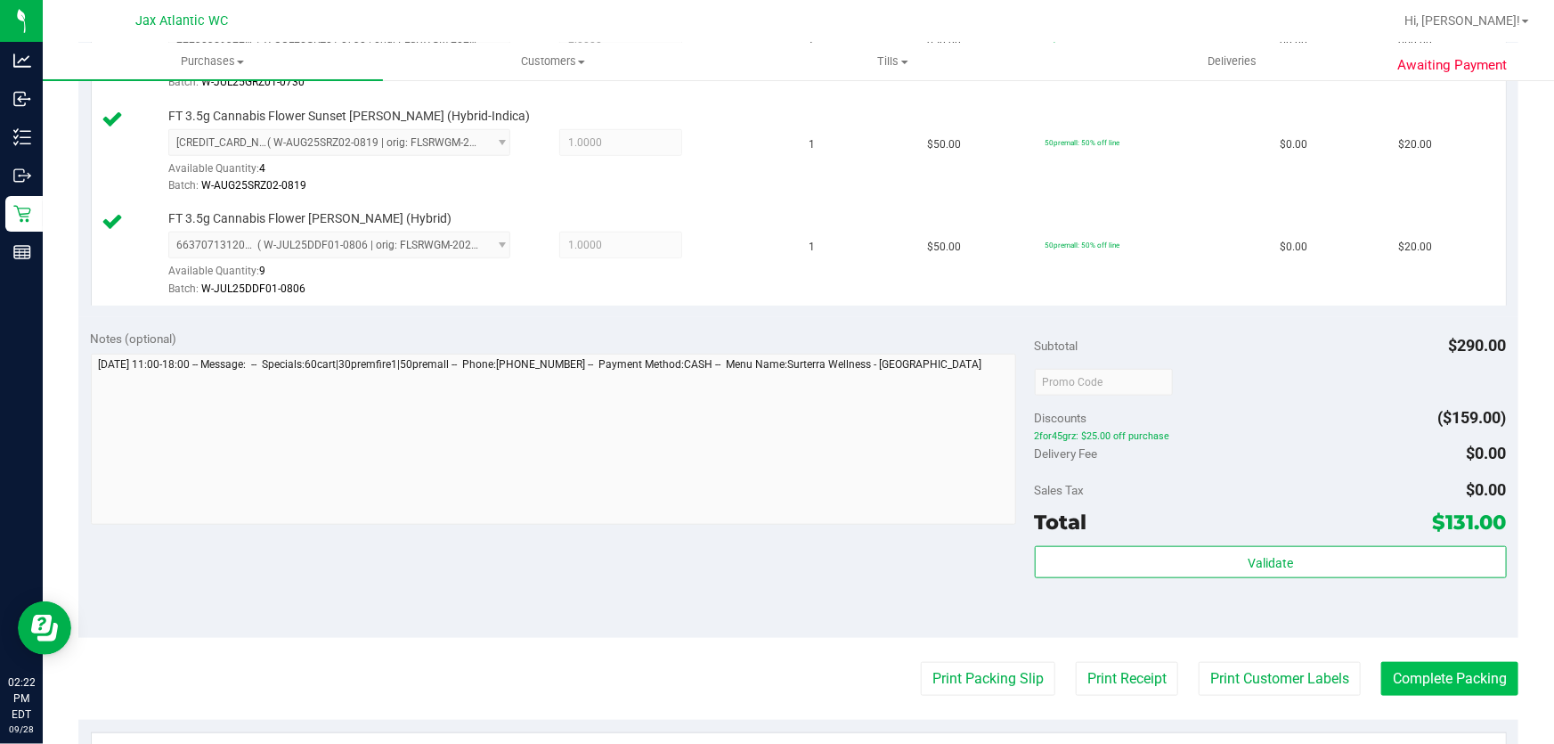
scroll to position [728, 0]
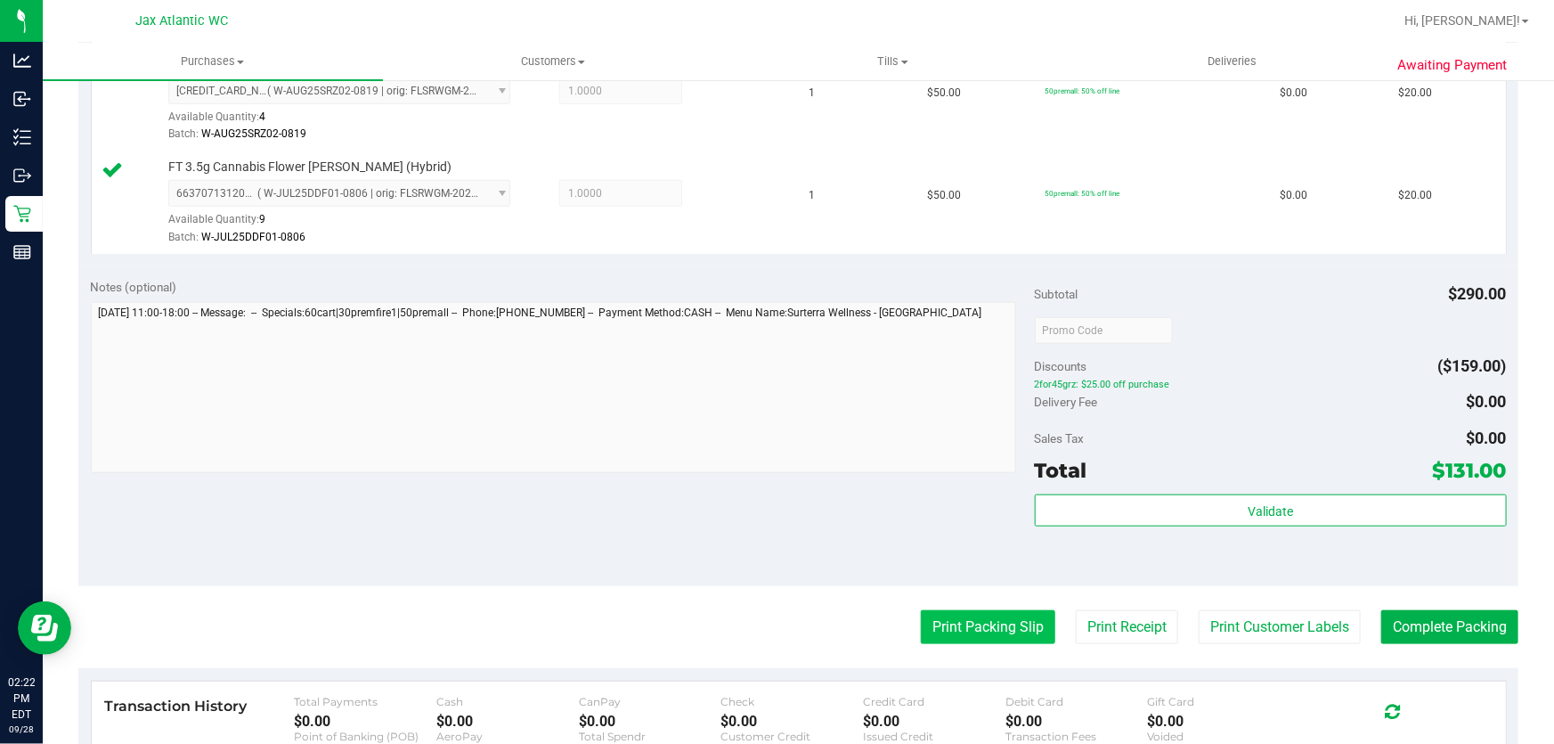
click at [960, 632] on button "Print Packing Slip" at bounding box center [988, 627] width 134 height 34
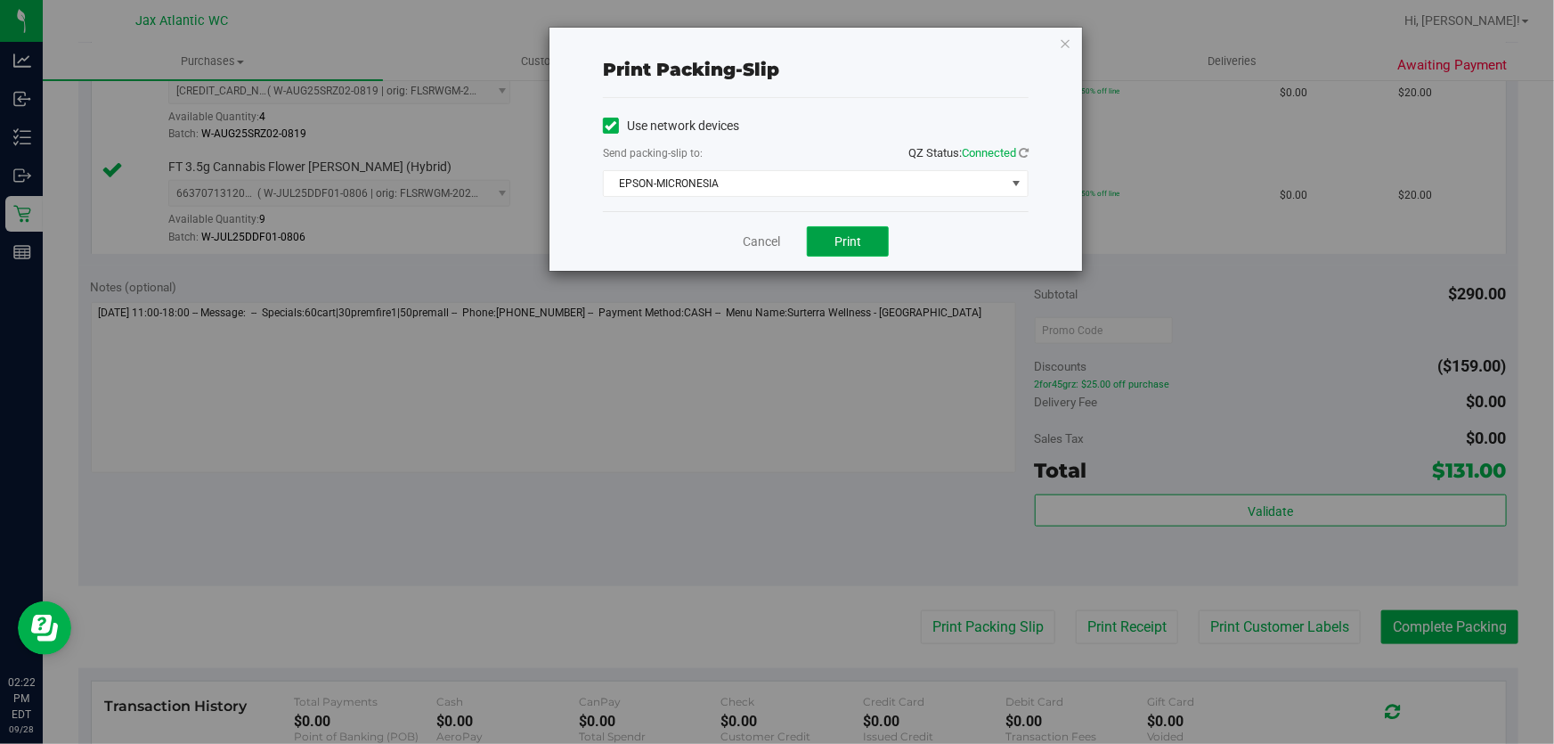
click at [851, 249] on button "Print" at bounding box center [848, 241] width 82 height 30
click at [772, 243] on link "Cancel" at bounding box center [761, 241] width 37 height 19
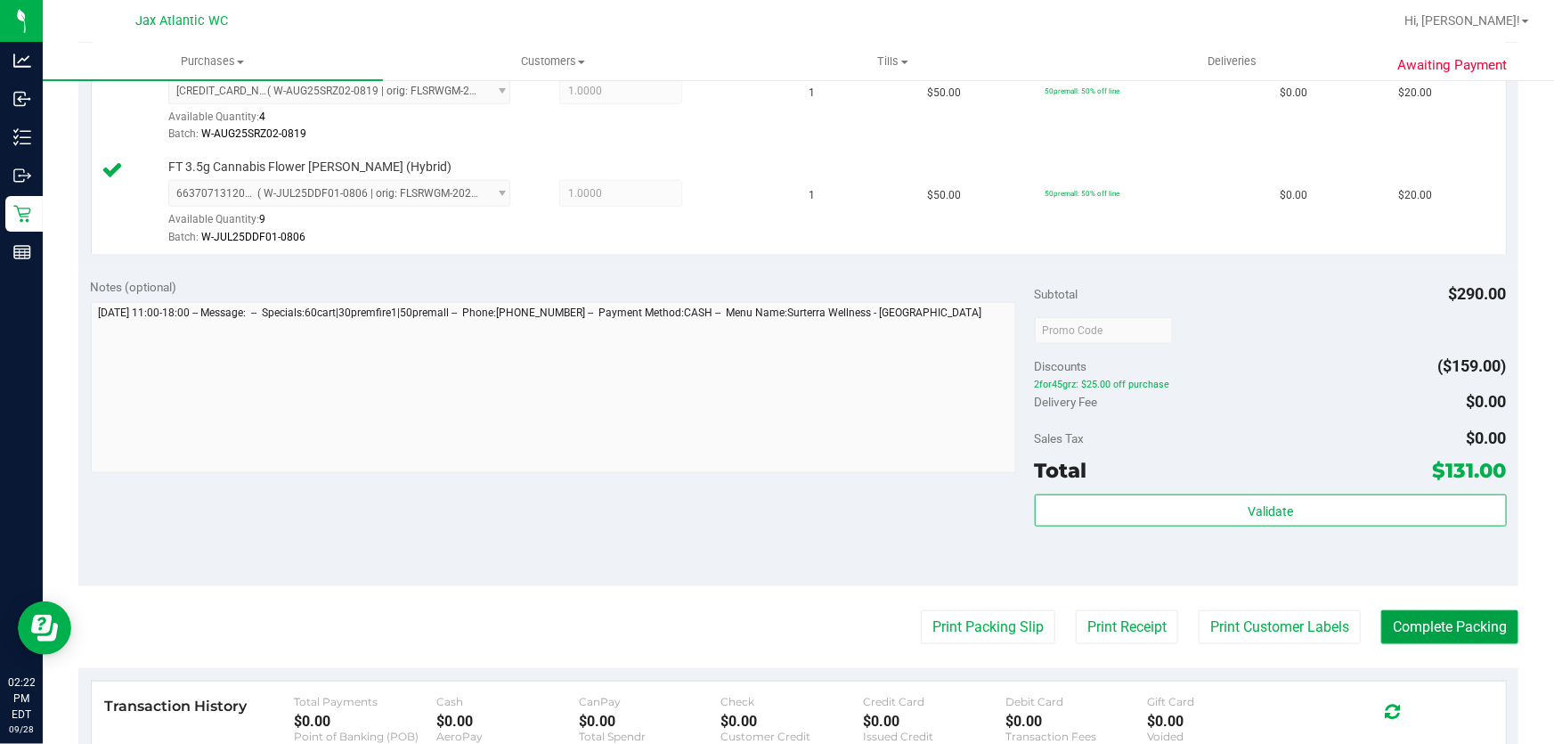
click at [1452, 622] on button "Complete Packing" at bounding box center [1449, 627] width 137 height 34
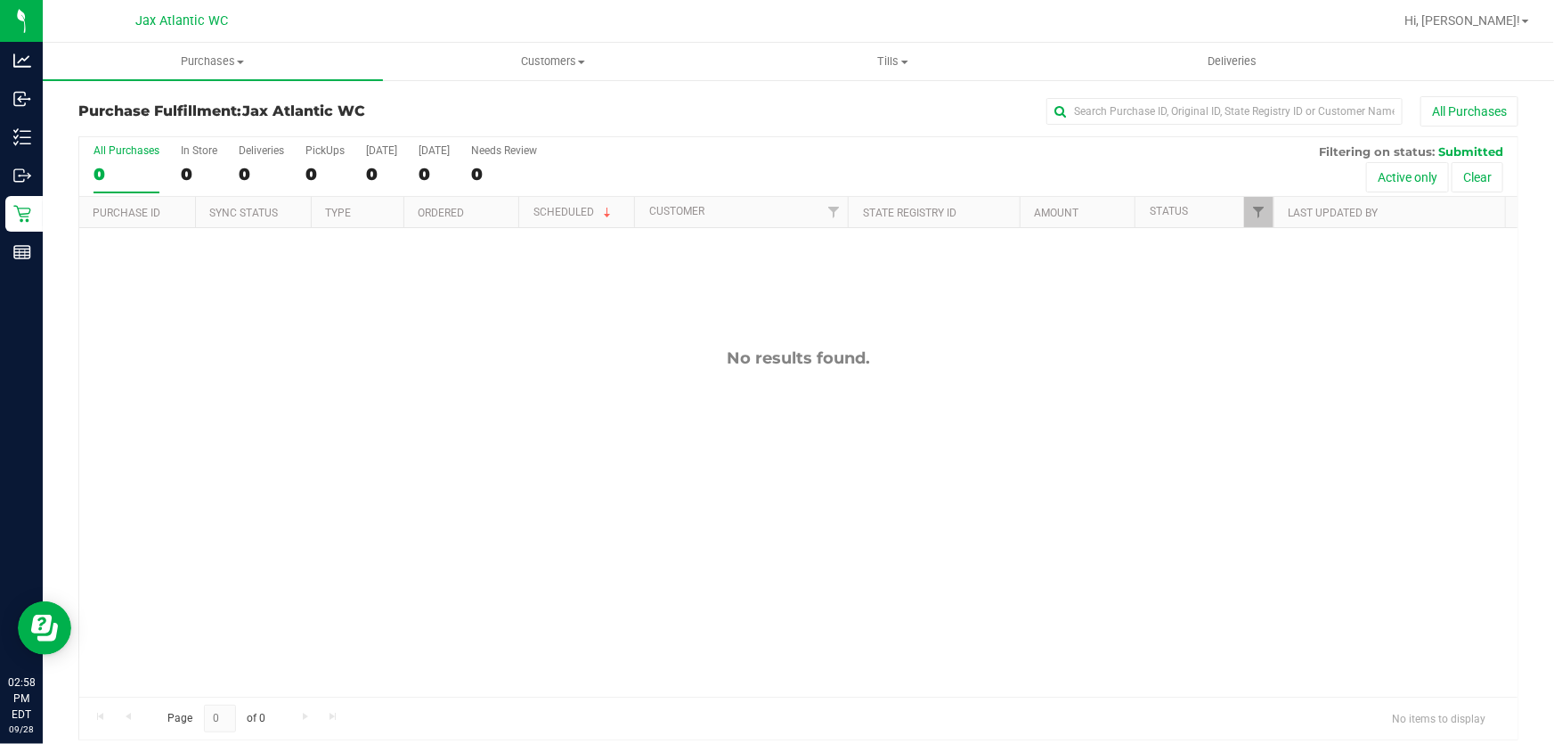
drag, startPoint x: 817, startPoint y: 415, endPoint x: 836, endPoint y: 410, distance: 19.4
click at [818, 415] on div "No results found." at bounding box center [798, 522] width 1438 height 589
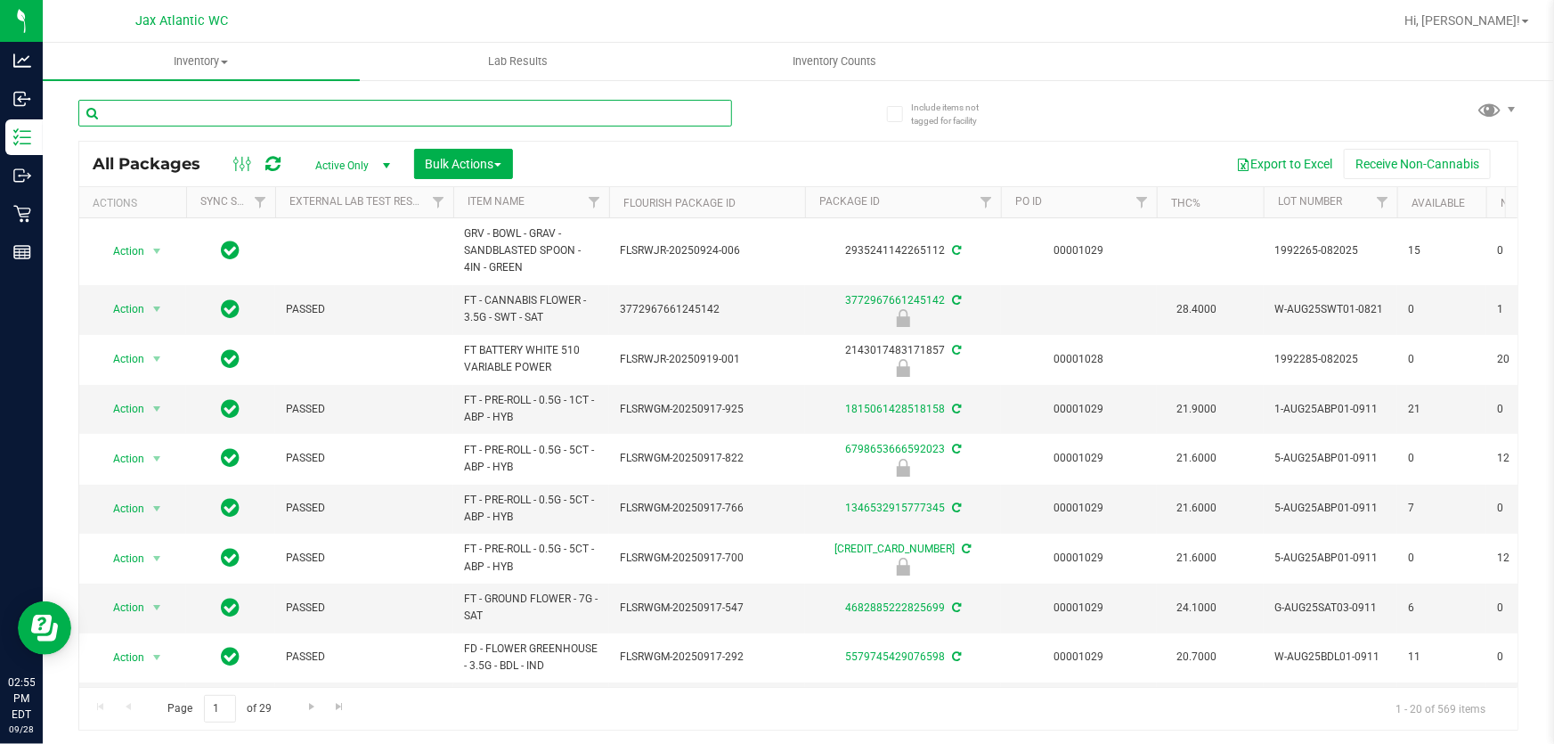
click at [228, 98] on div at bounding box center [438, 112] width 720 height 57
type input "ffp"
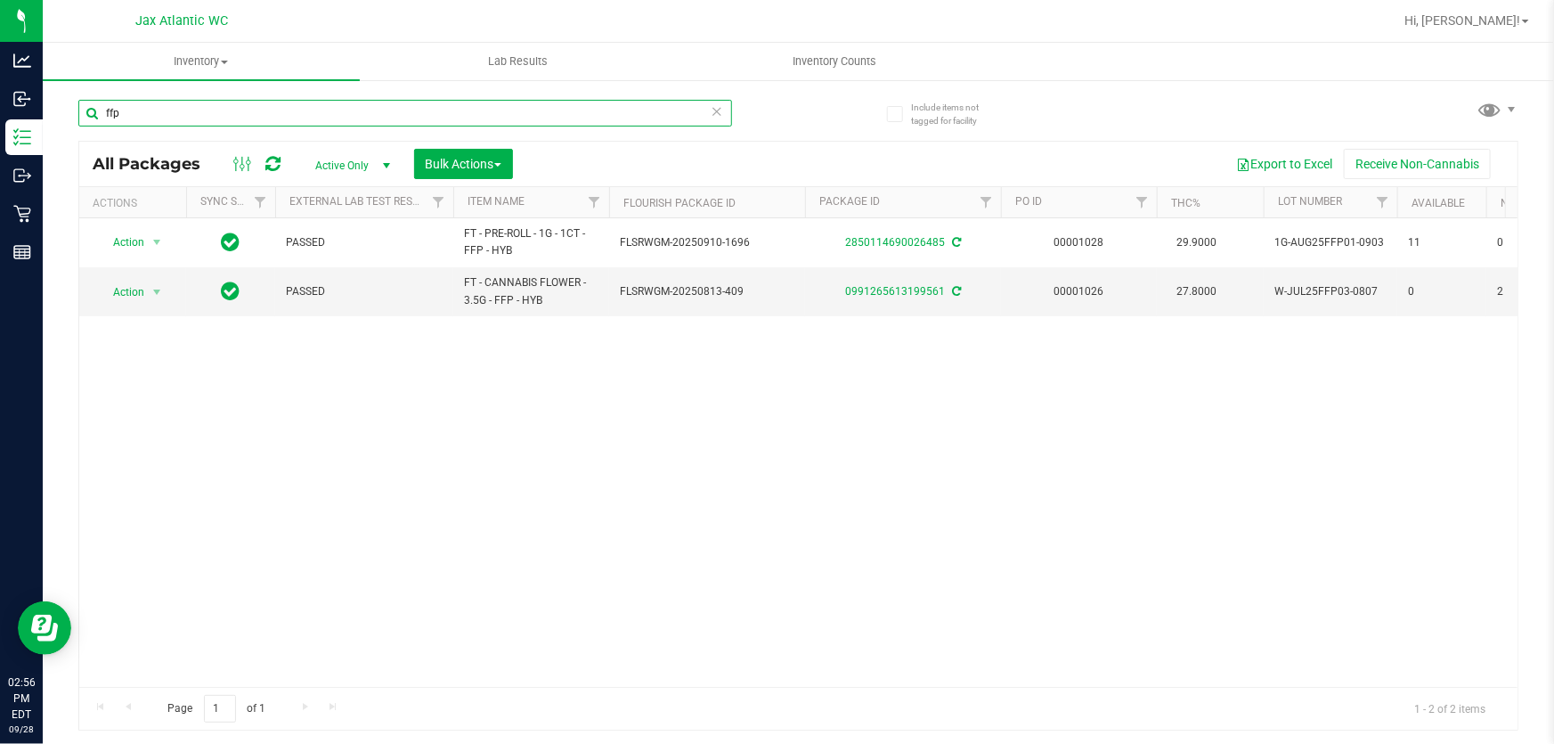
click at [188, 118] on input "ffp" at bounding box center [405, 113] width 654 height 27
click at [187, 118] on input "ffp" at bounding box center [405, 113] width 654 height 27
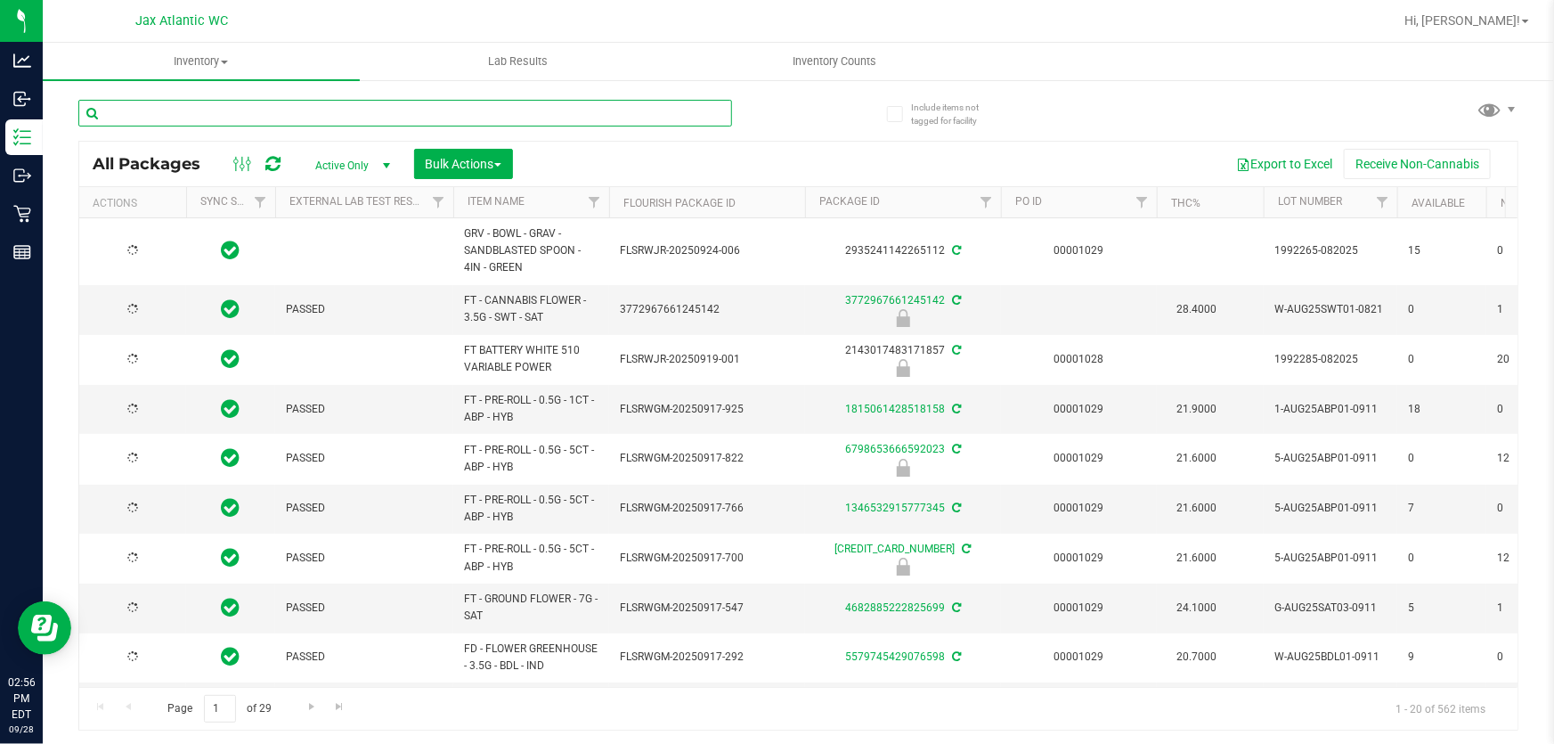
type input "2026-03-16"
type input "2026-03-17"
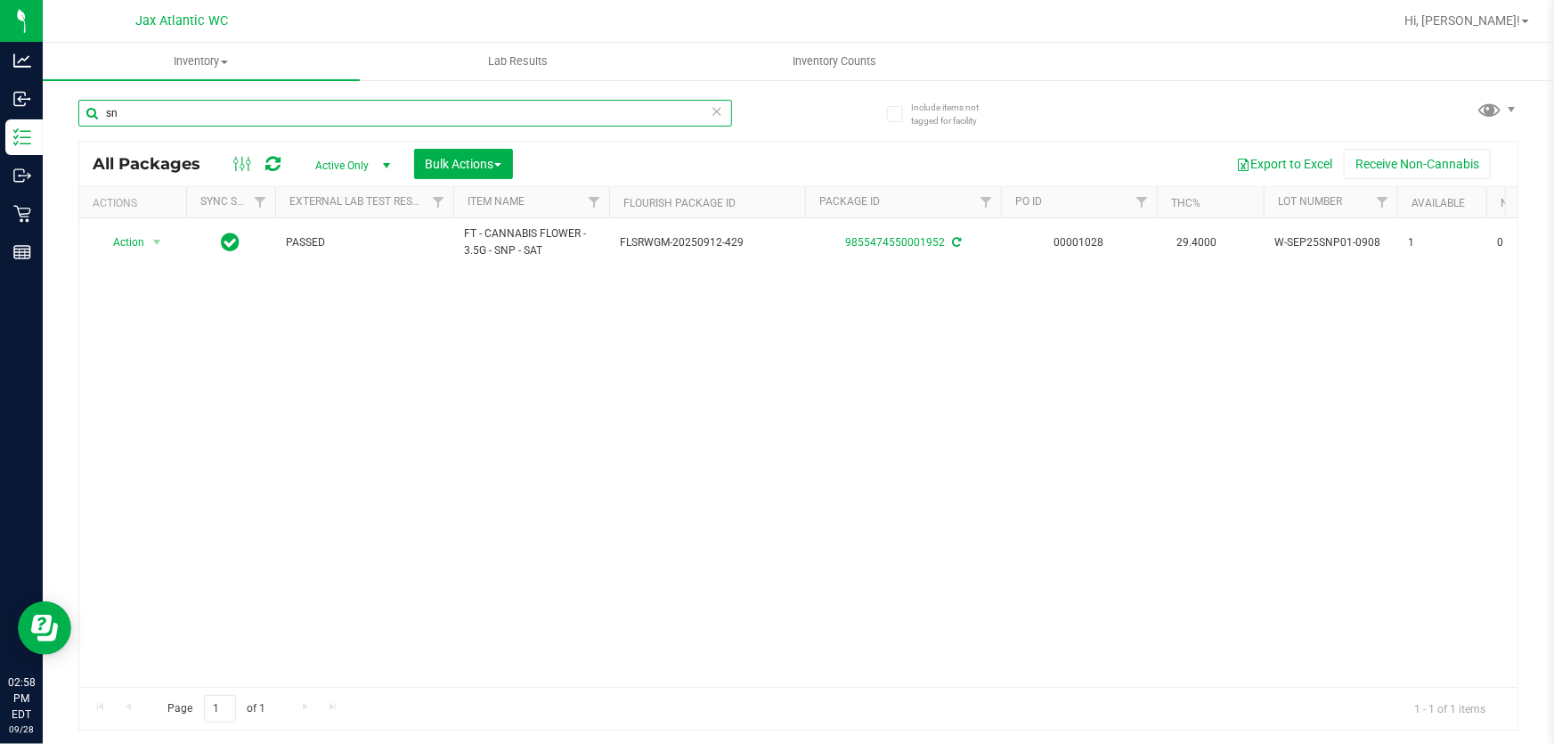
type input "s"
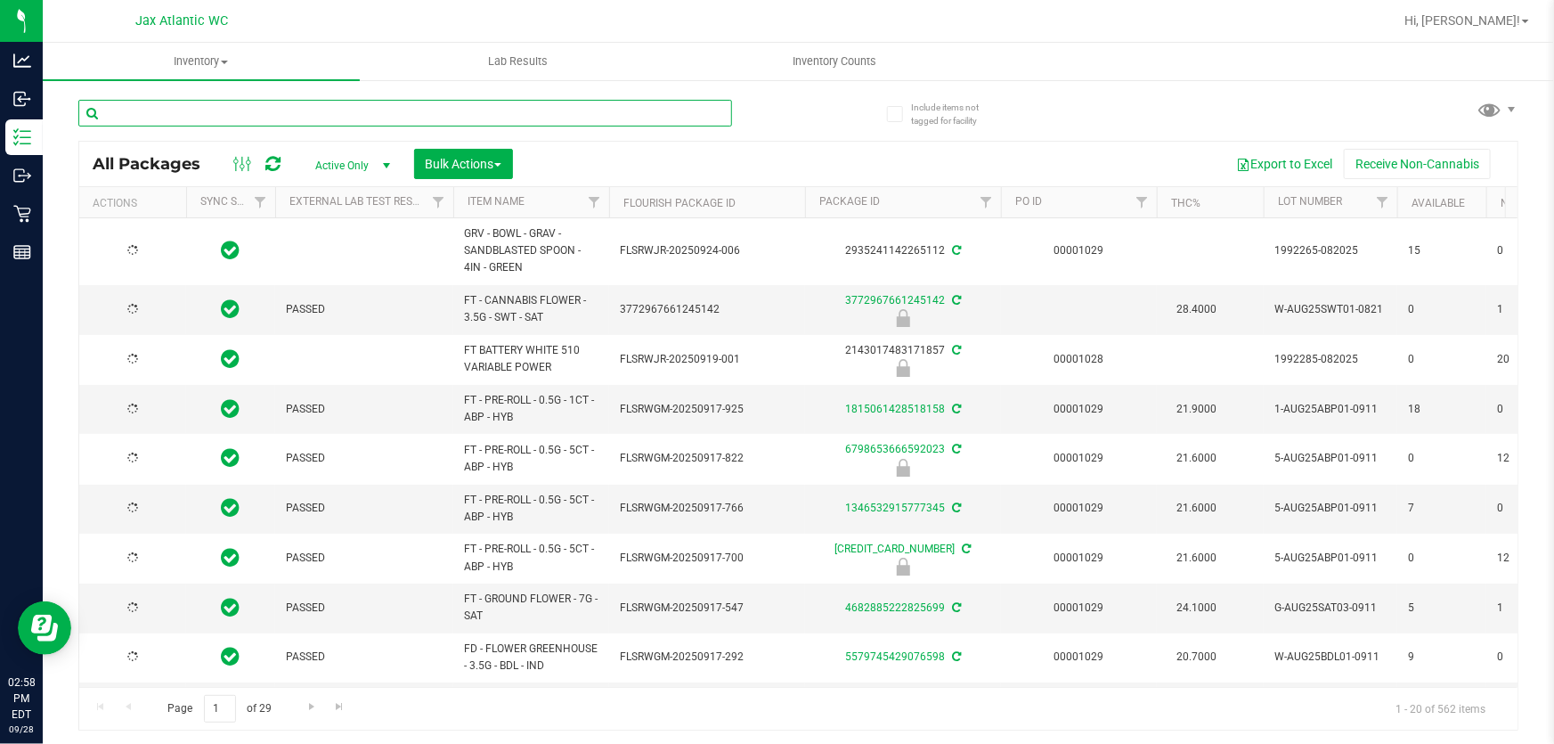
type input "2026-03-16"
type input "2026-03-17"
type input "ffp"
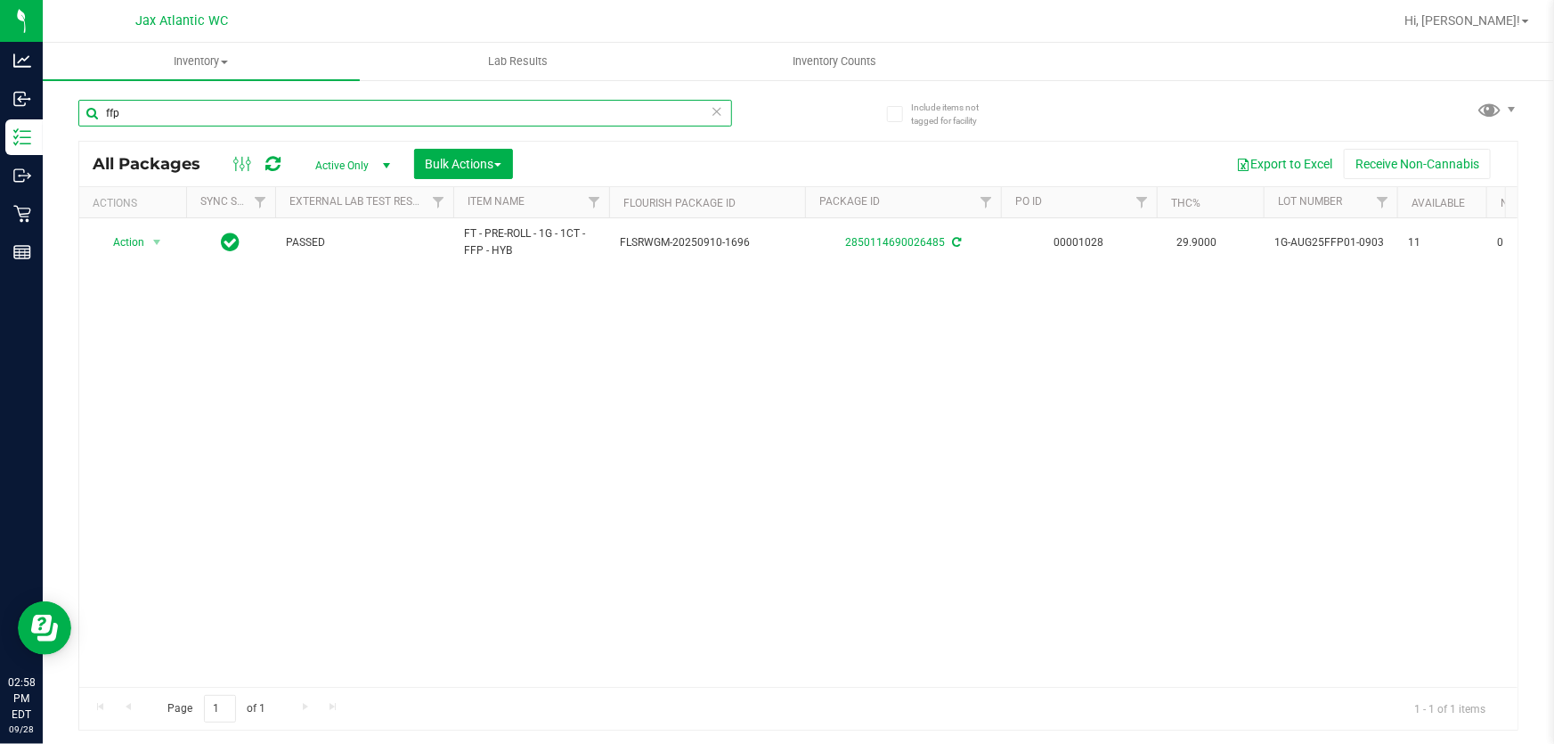
click at [538, 112] on input "ffp" at bounding box center [405, 113] width 654 height 27
